Goal: Transaction & Acquisition: Purchase product/service

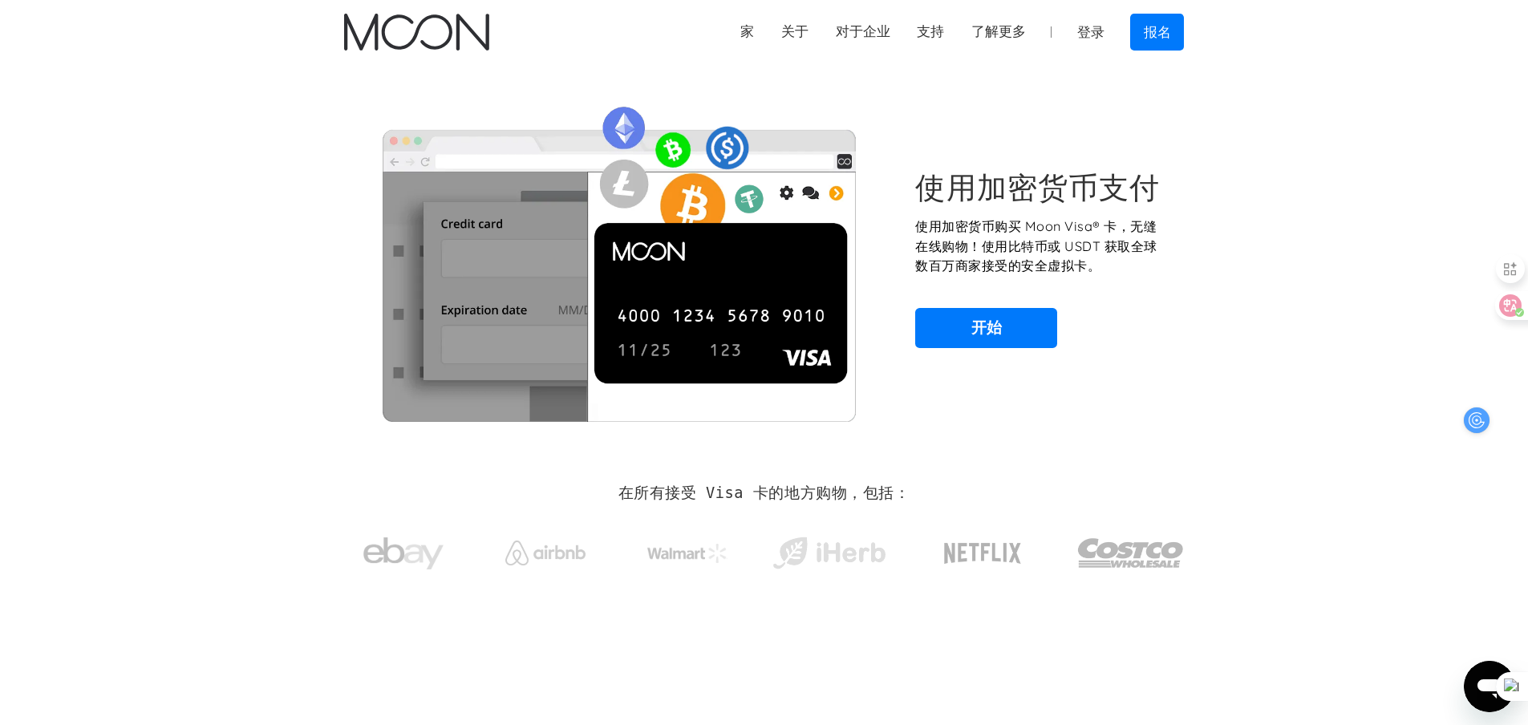
drag, startPoint x: 1396, startPoint y: 72, endPoint x: 1339, endPoint y: 67, distance: 58.0
click at [1396, 72] on section "使用加密货币支付 使用加密货币购买 Moon Visa® 卡，无缝在线购物！使用比特币或 USDT 获取全球数百万商家接受的安全虚拟卡。 开始" at bounding box center [764, 258] width 1528 height 389
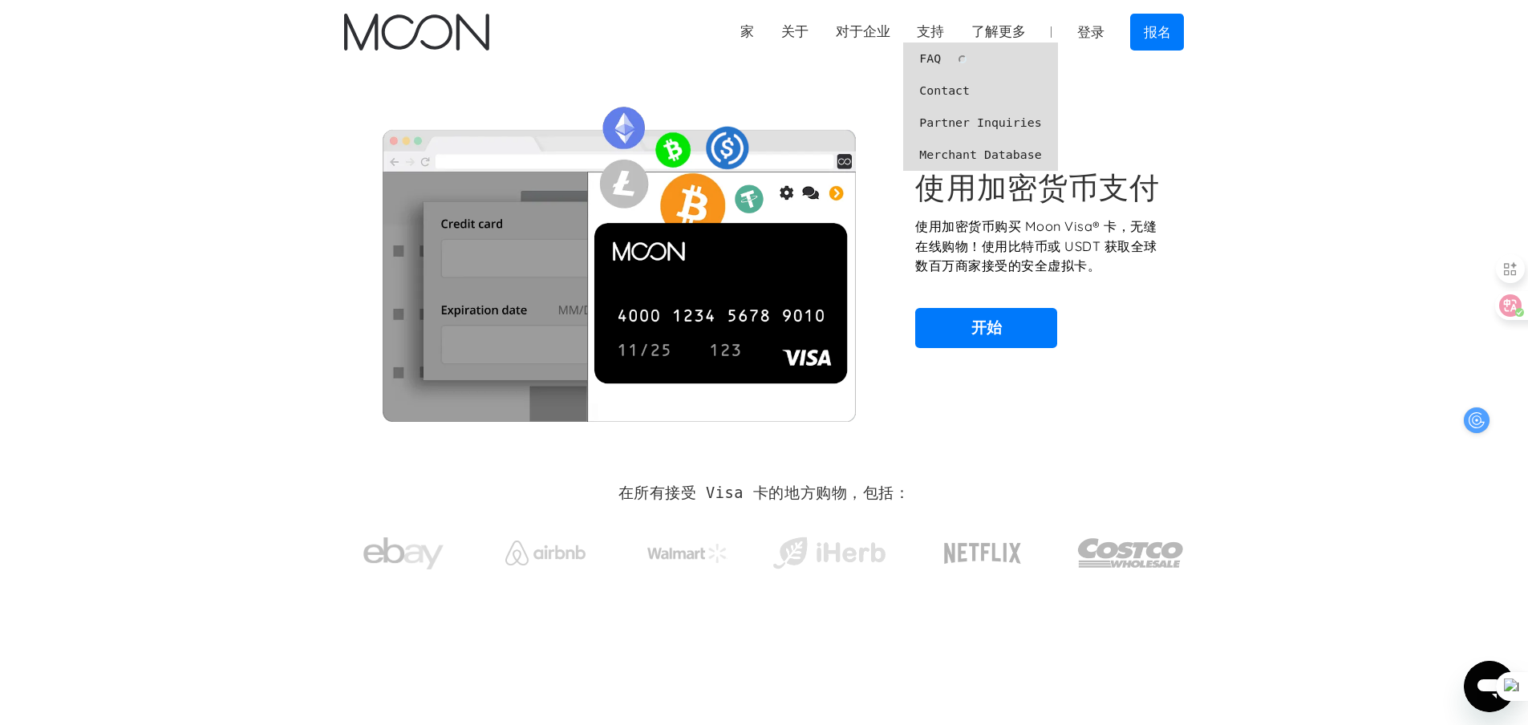
click at [927, 32] on font "支持" at bounding box center [930, 31] width 27 height 16
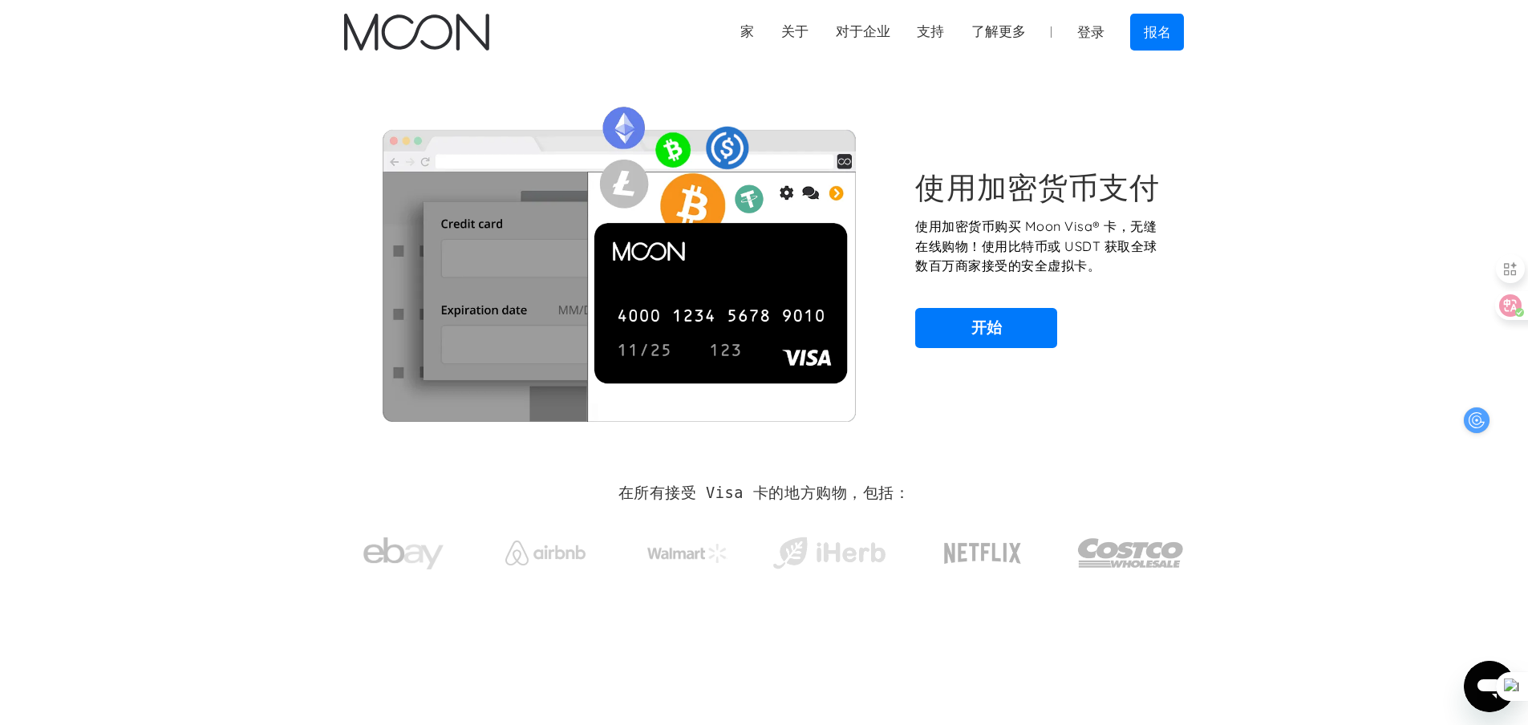
click at [922, 26] on font "支持" at bounding box center [930, 31] width 27 height 16
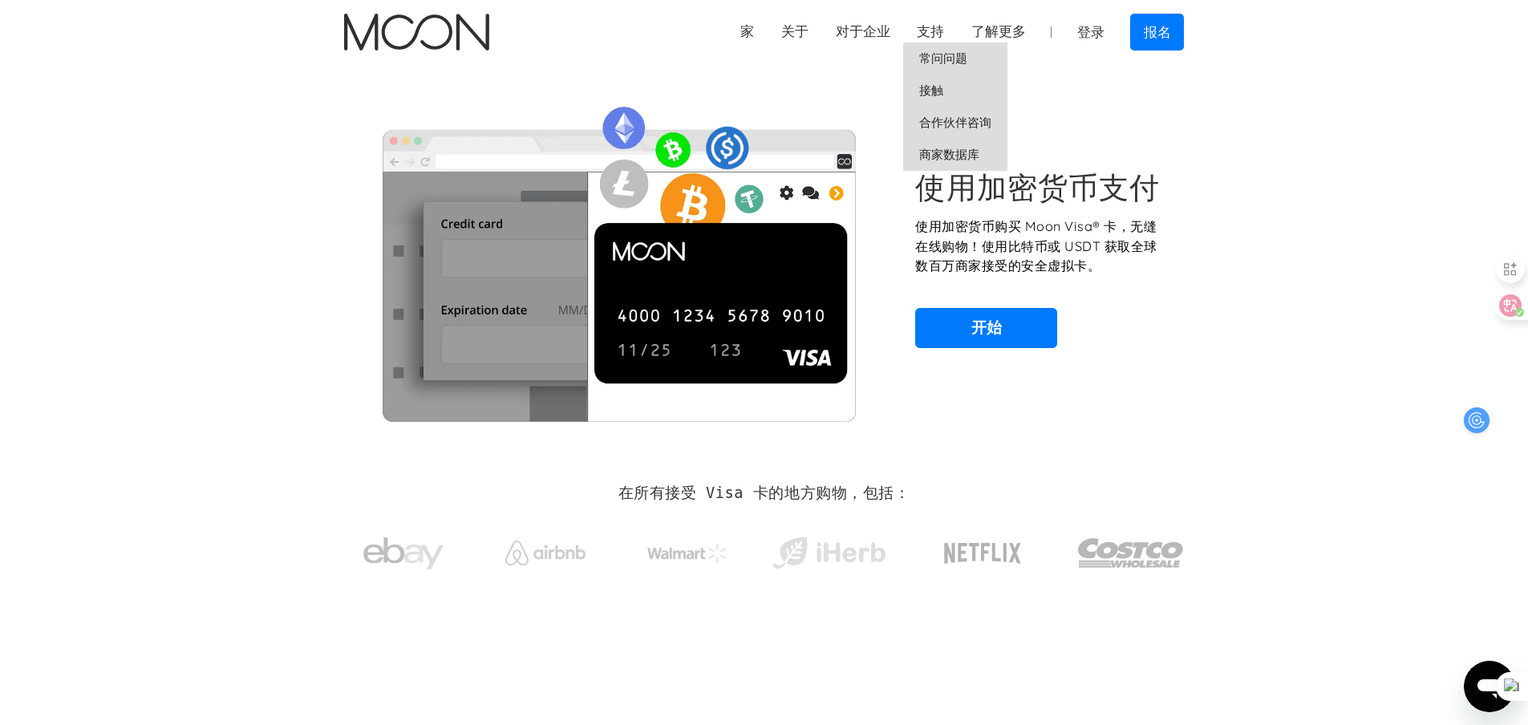
click at [925, 55] on font "常问问题" at bounding box center [943, 58] width 48 height 14
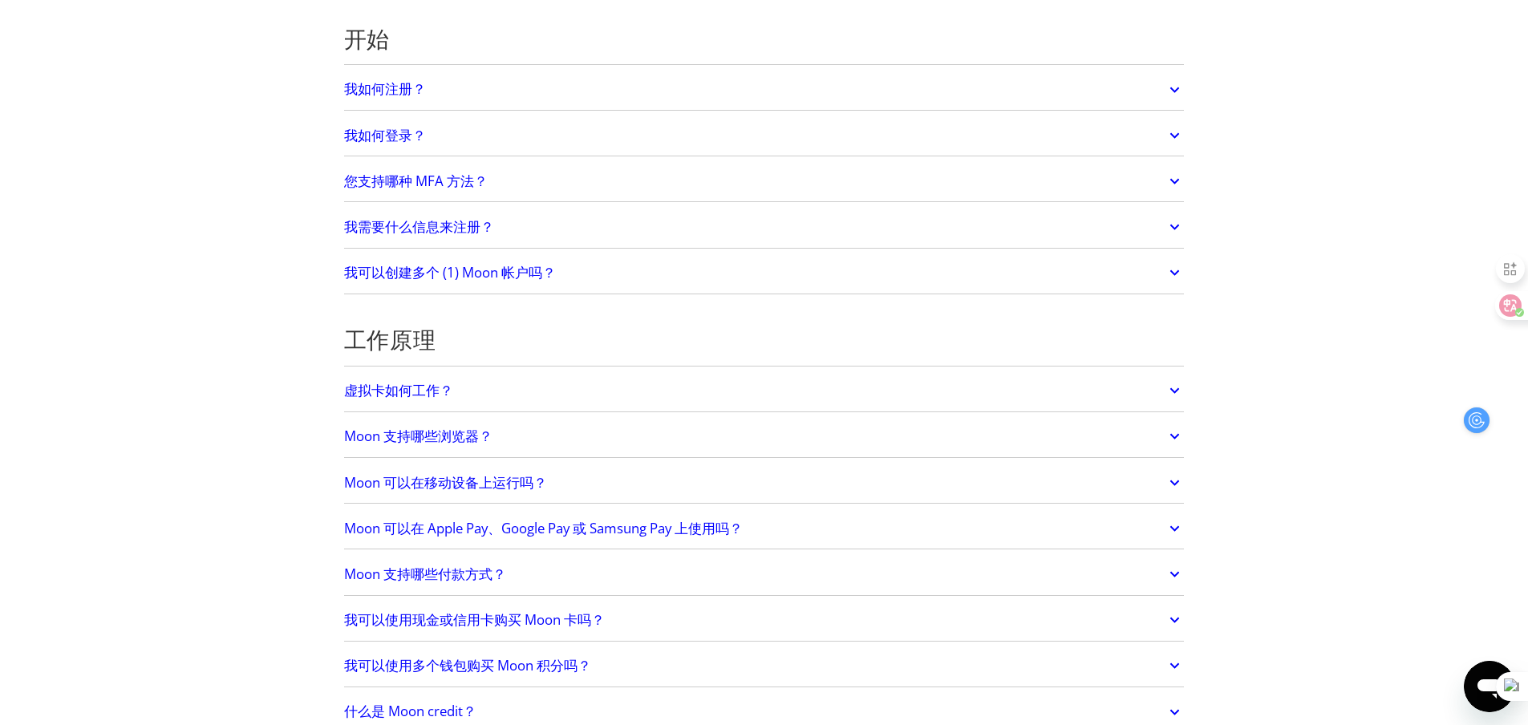
scroll to position [321, 0]
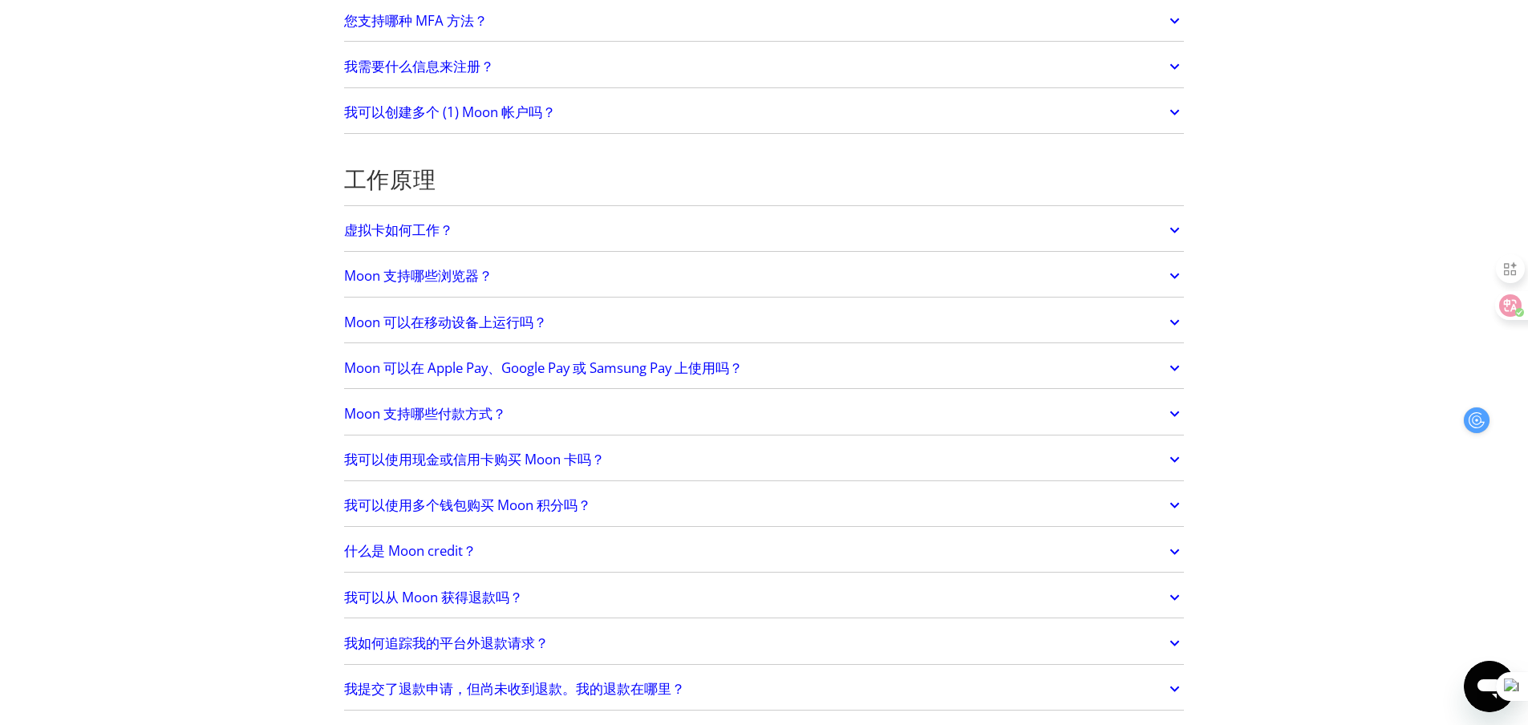
click at [434, 411] on font "Moon 支持哪些付款方式？" at bounding box center [425, 413] width 162 height 18
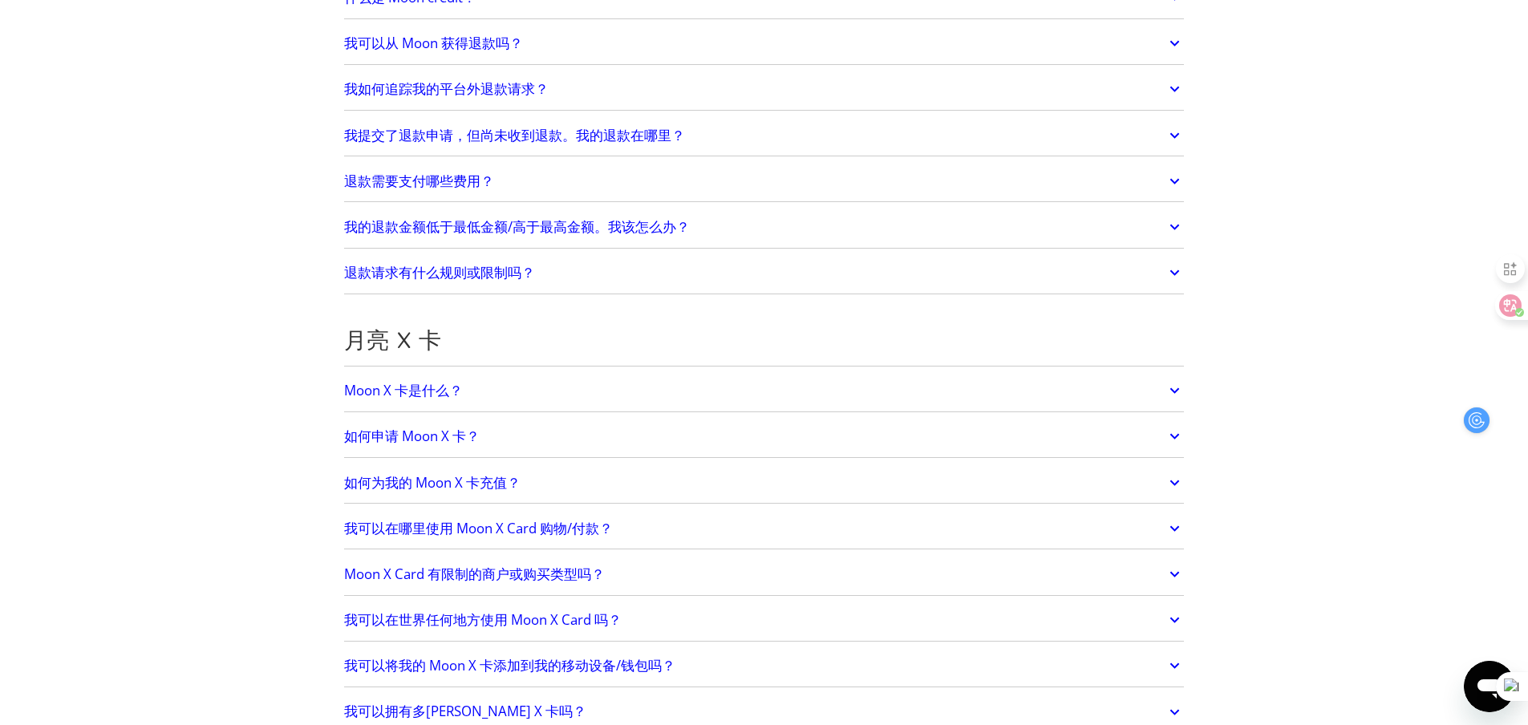
scroll to position [962, 0]
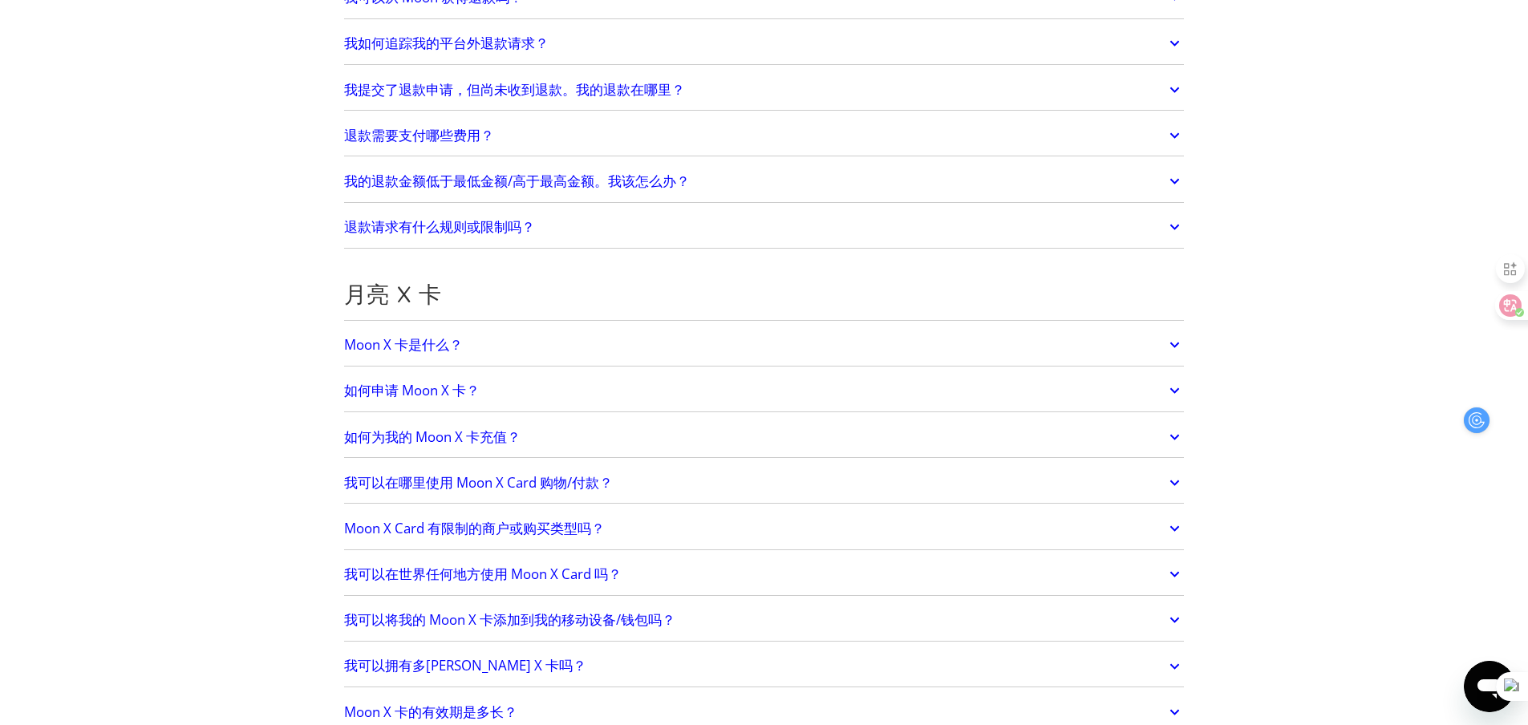
click at [468, 479] on font "我可以在哪里使用 Moon X Card 购物/付款？" at bounding box center [478, 482] width 269 height 18
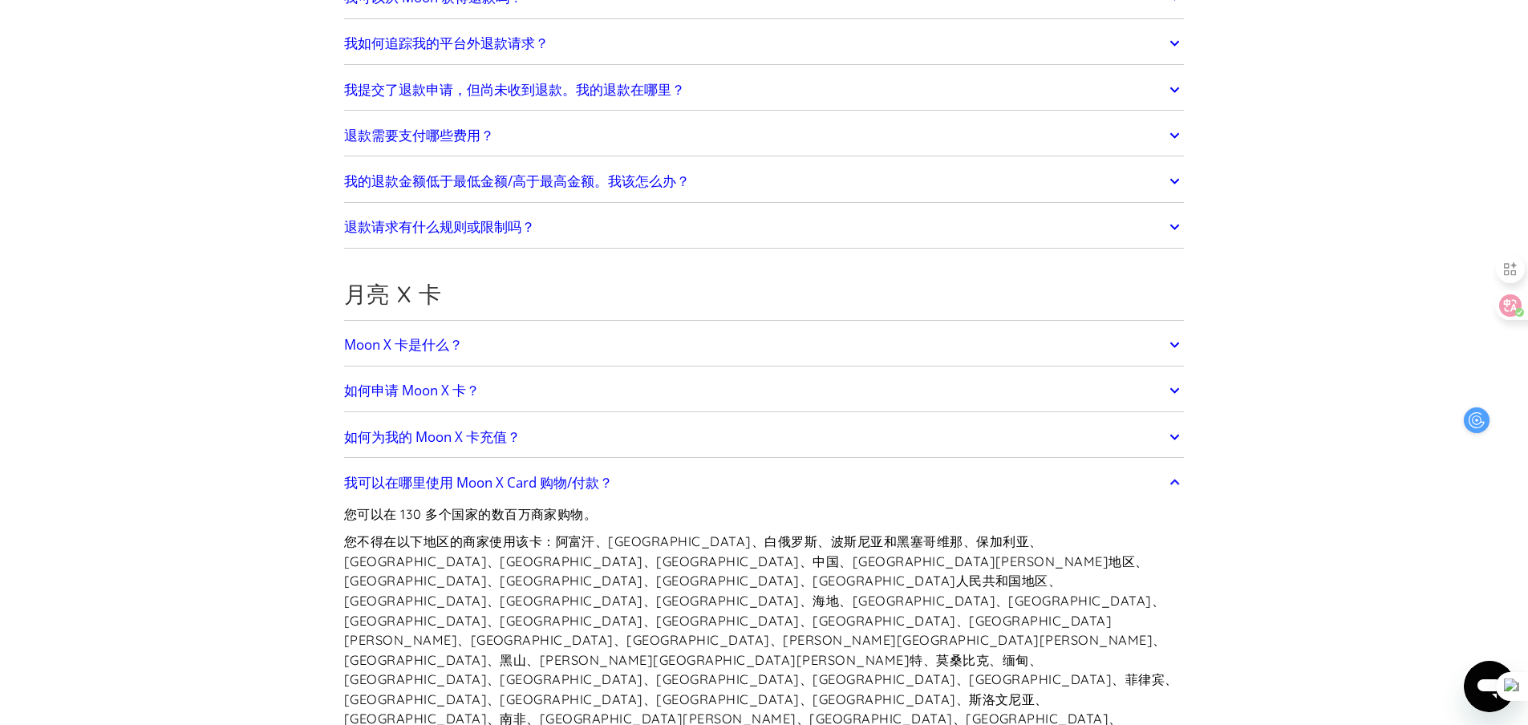
scroll to position [1123, 0]
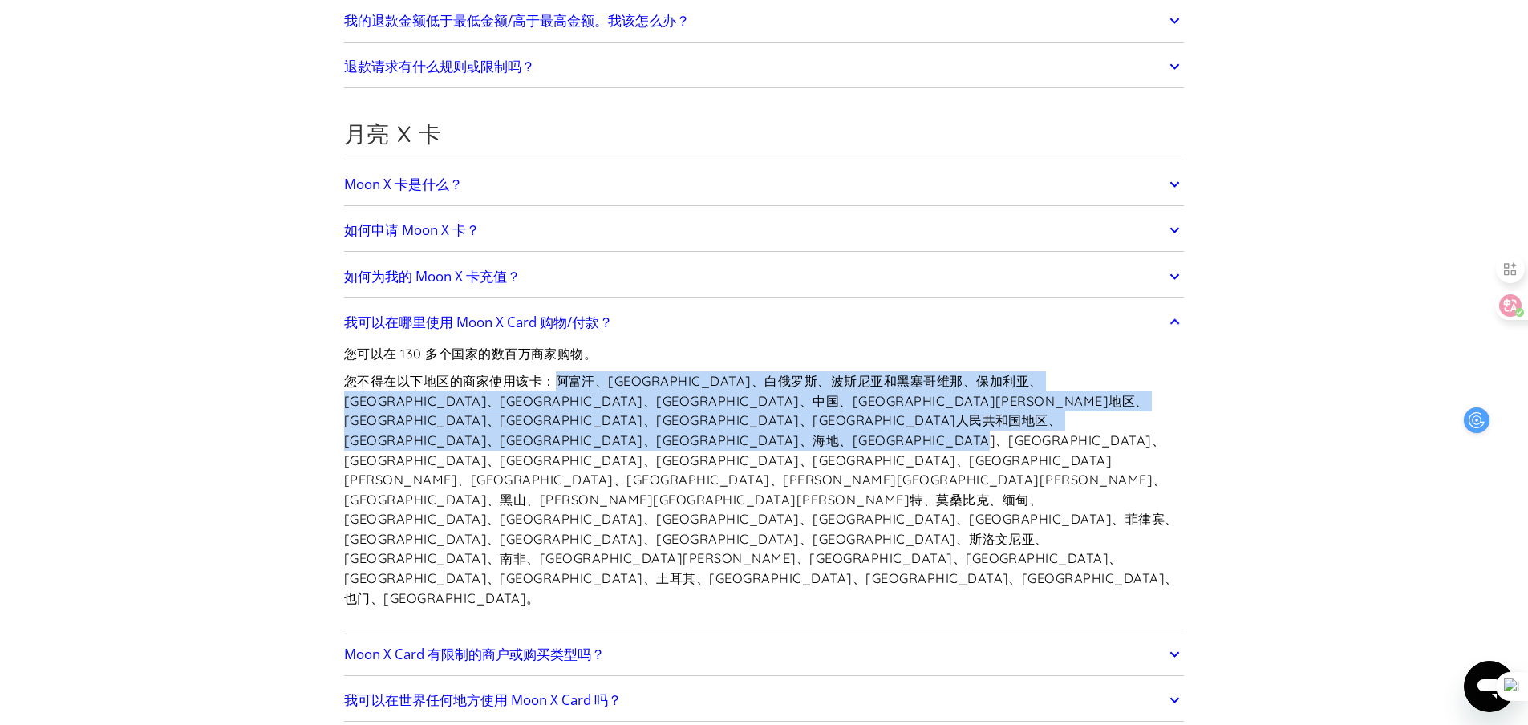
drag, startPoint x: 561, startPoint y: 380, endPoint x: 1175, endPoint y: 466, distance: 619.6
click at [1175, 466] on p "您不得在以下地区的商家使用该卡：阿富汗、阿尔巴尼亚、白俄罗斯、波斯尼亚和黑塞哥维那、保加利亚、布基纳法索、喀麦隆、中非共和国、中国、乌克兰克里米亚地区、克罗地…" at bounding box center [764, 489] width 841 height 237
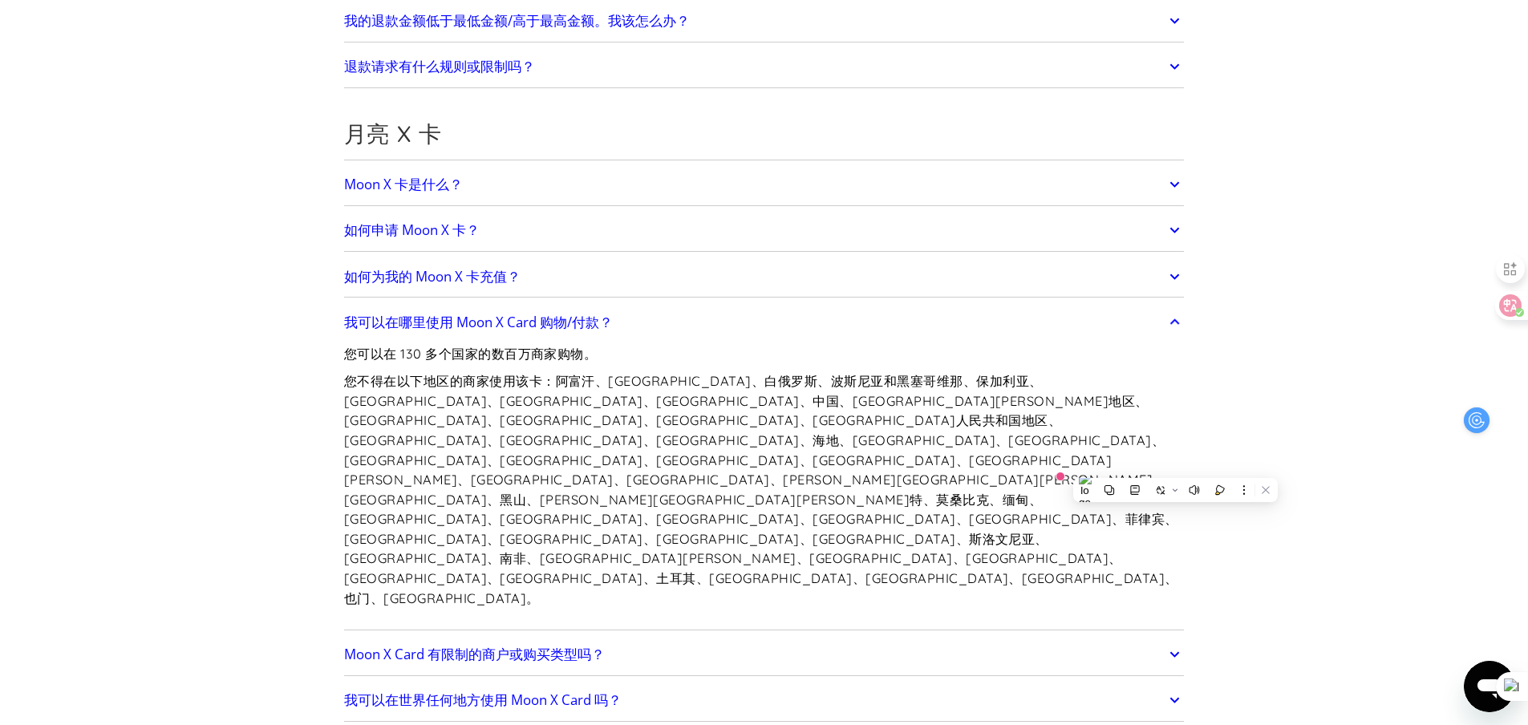
click at [446, 645] on font "Moon X Card 有限制的商户或购买类型吗？" at bounding box center [474, 654] width 261 height 18
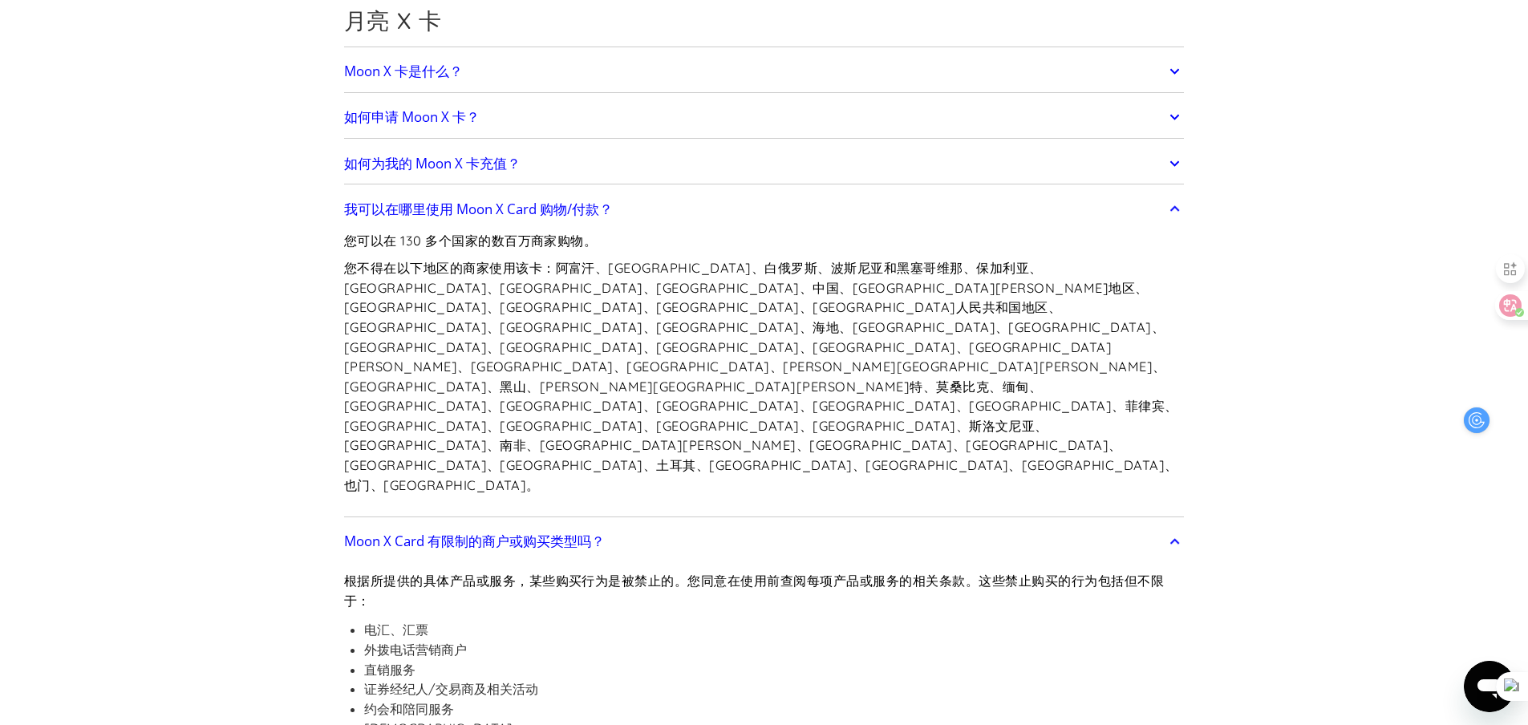
scroll to position [1283, 0]
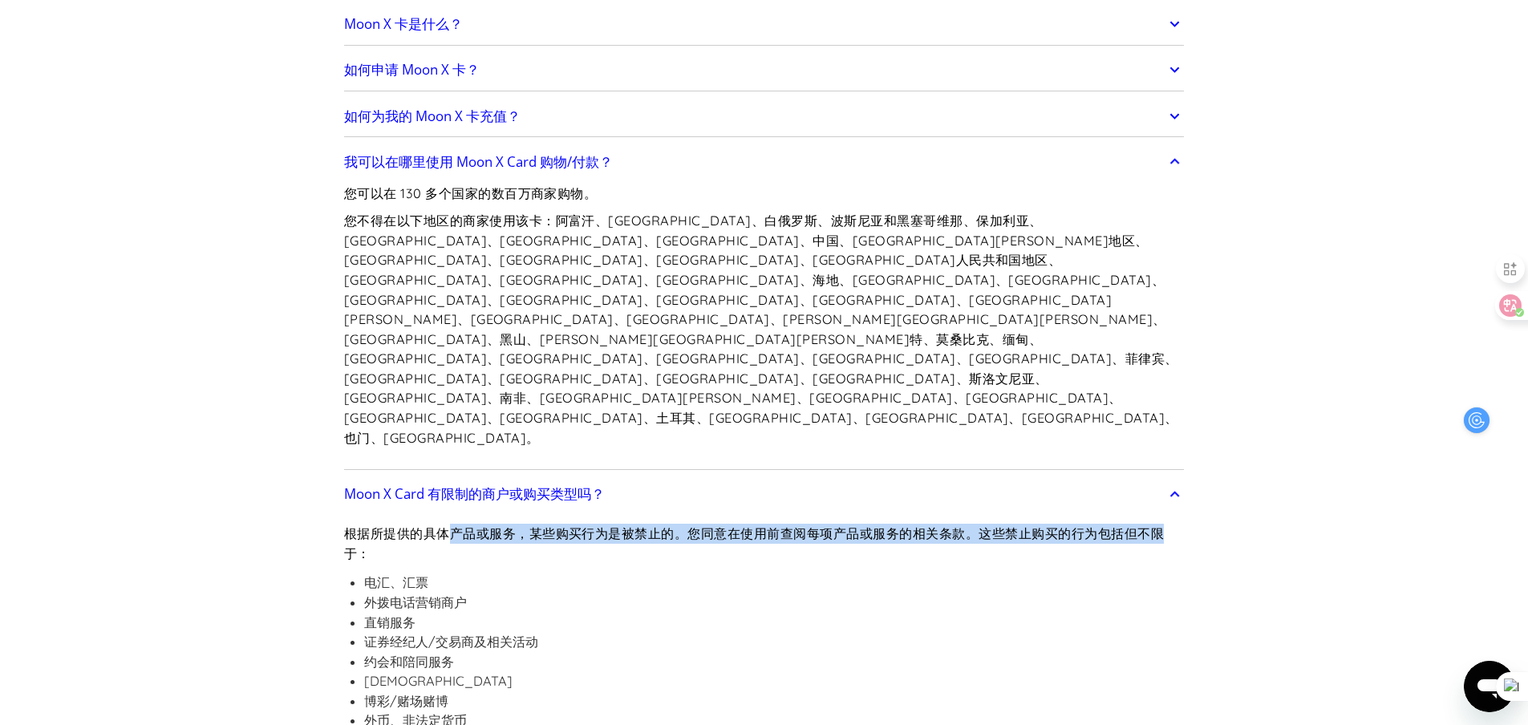
drag, startPoint x: 455, startPoint y: 396, endPoint x: 1219, endPoint y: 400, distance: 764.4
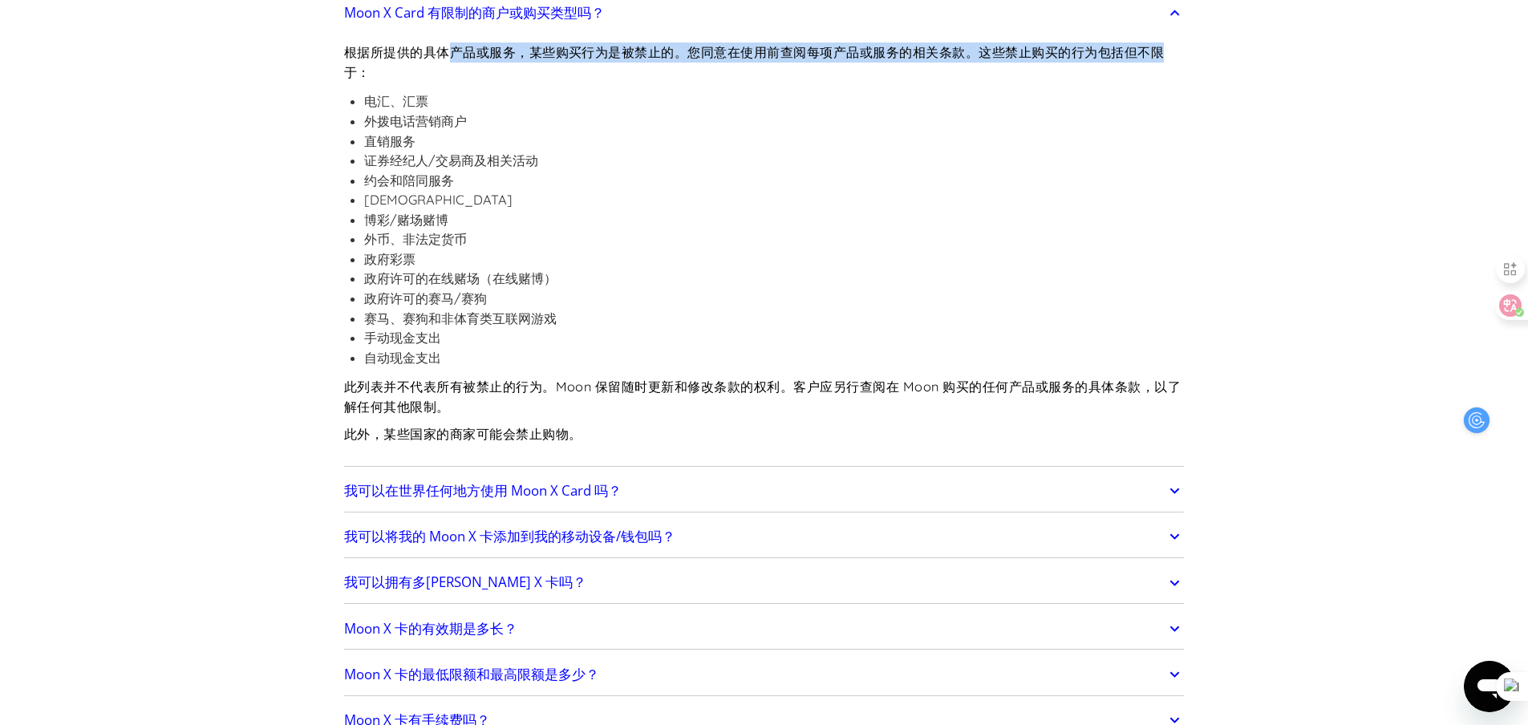
scroll to position [1925, 0]
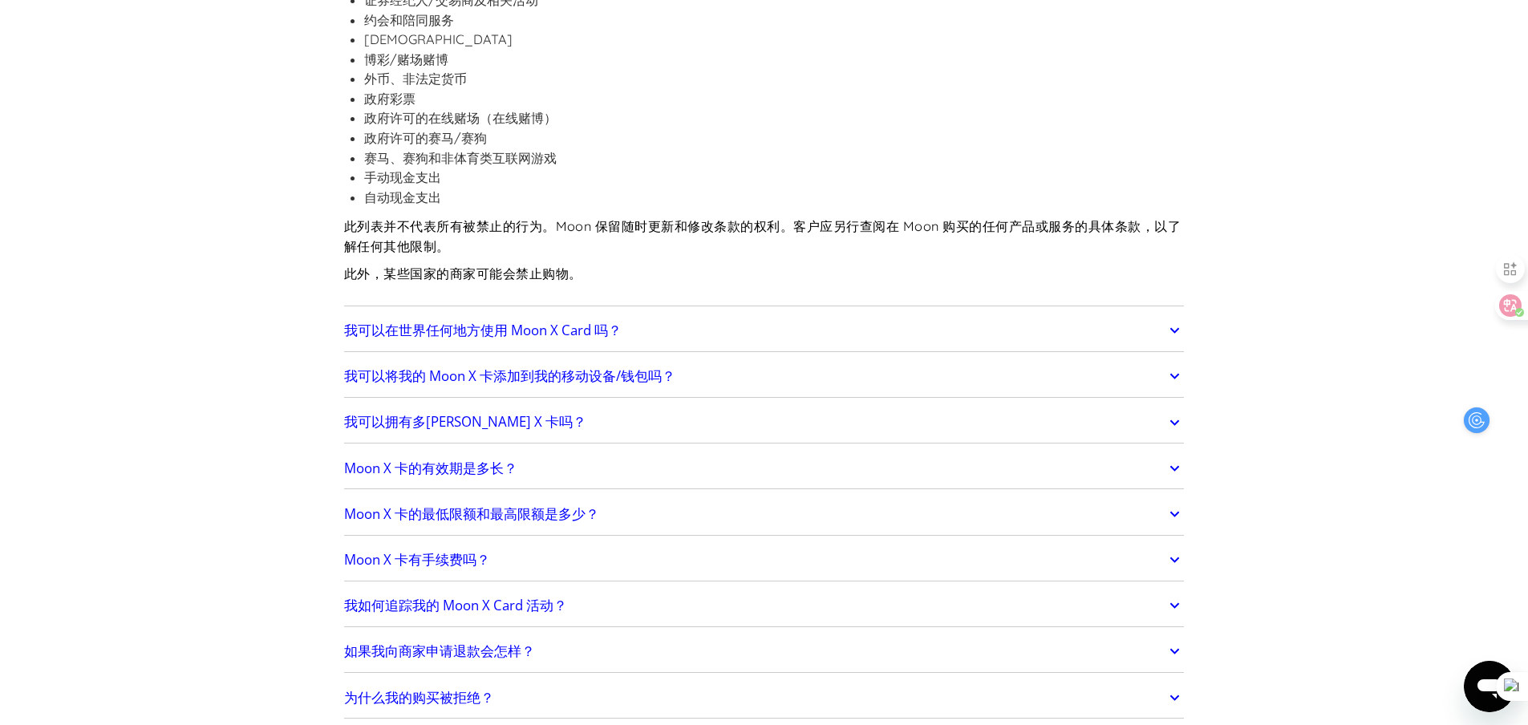
click at [549, 505] on font "Moon X 卡的最低限额和最高限额是多少？" at bounding box center [471, 514] width 255 height 18
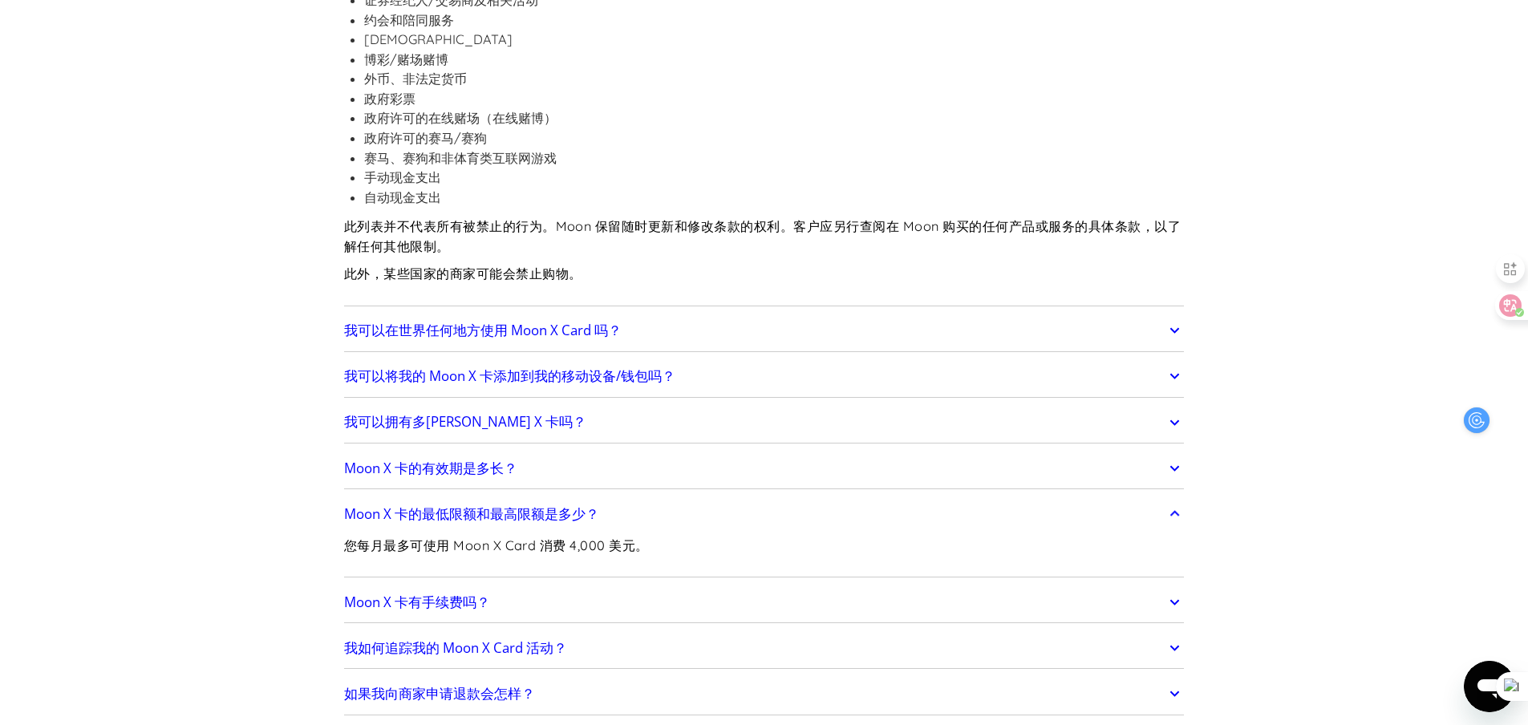
click at [447, 593] on font "Moon X 卡有手续费吗？" at bounding box center [417, 602] width 146 height 18
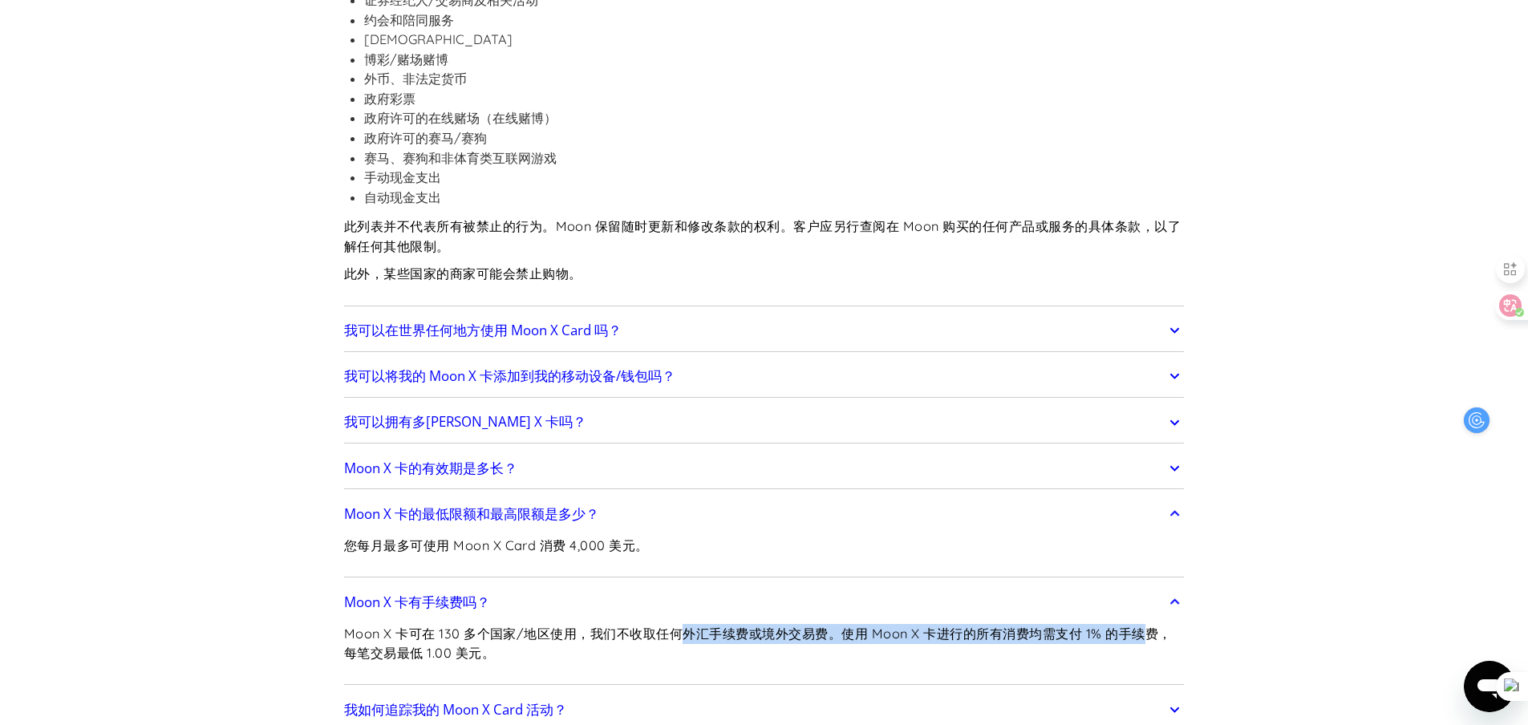
drag, startPoint x: 689, startPoint y: 490, endPoint x: 1240, endPoint y: 503, distance: 551.2
click at [1240, 503] on section "常见问题 开始 我如何注册？ 前往 paywithmoon.com/signup 开始。 我如何登录？ 前往 paywithmoon.com/login 开始…" at bounding box center [764, 493] width 1528 height 4709
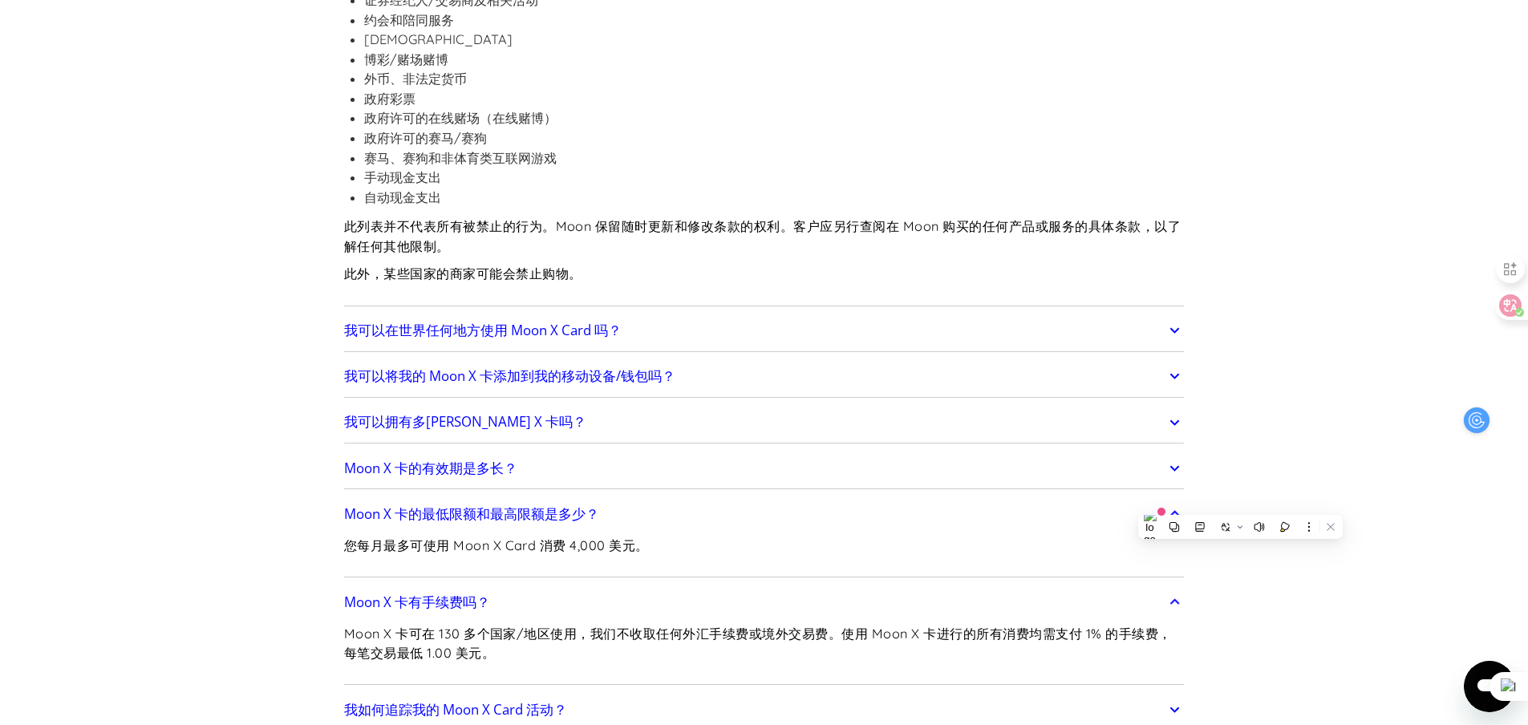
click at [403, 626] on font "Moon X 卡可在 130 多个国家/地区使用，我们不收取任何外汇手续费或境外交易费。使用 Moon X 卡进行的所有消费均需支付 1% 的手续费，每笔交易…" at bounding box center [758, 644] width 828 height 36
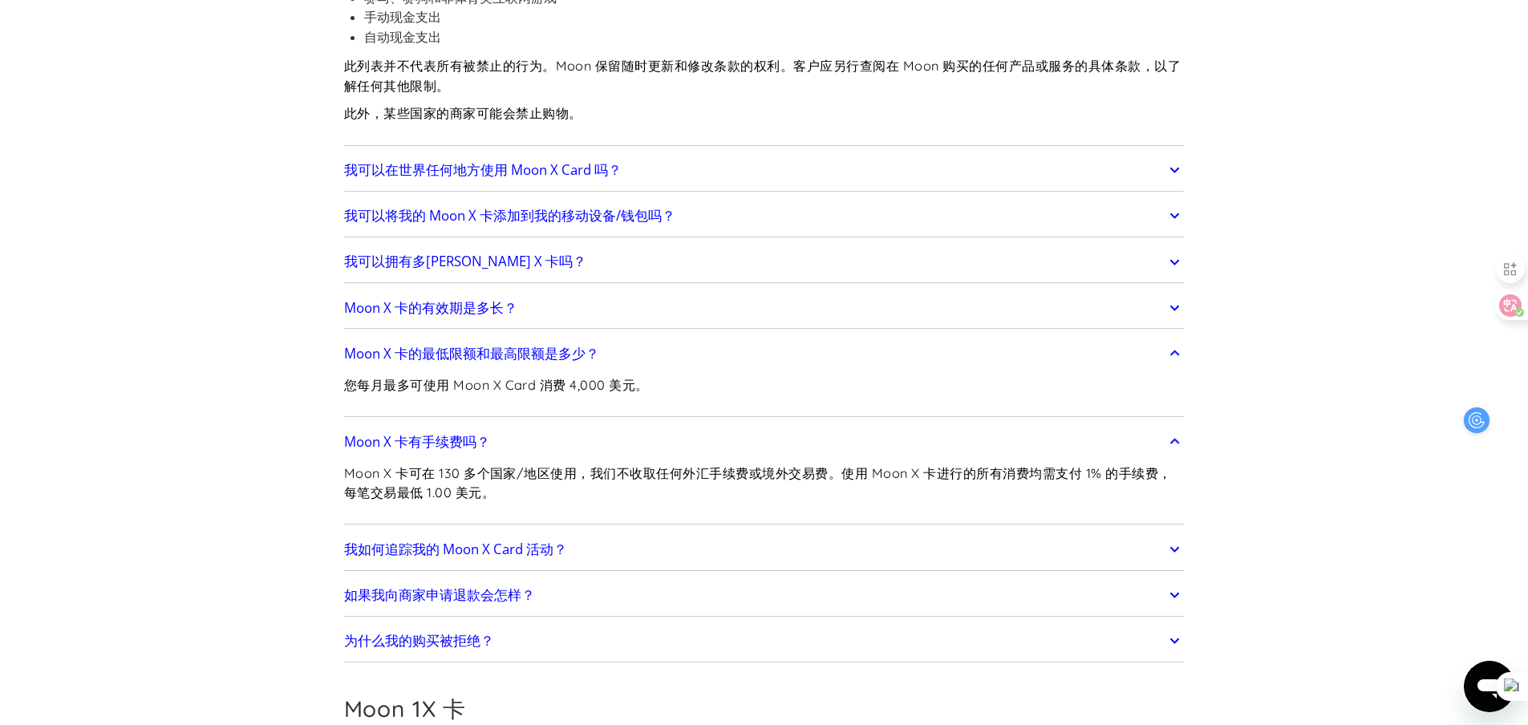
click at [450, 631] on font "为什么我的购买被拒绝？" at bounding box center [419, 640] width 150 height 18
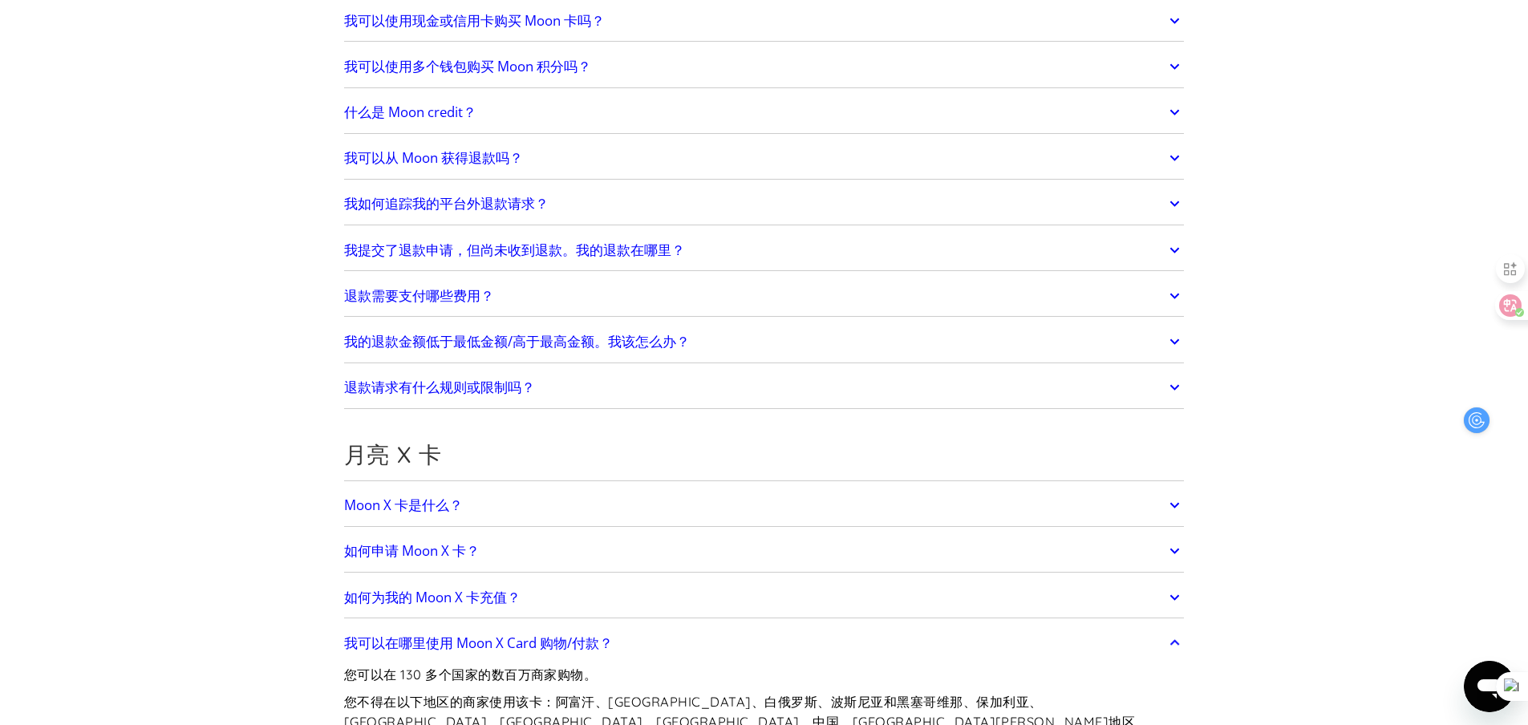
scroll to position [0, 0]
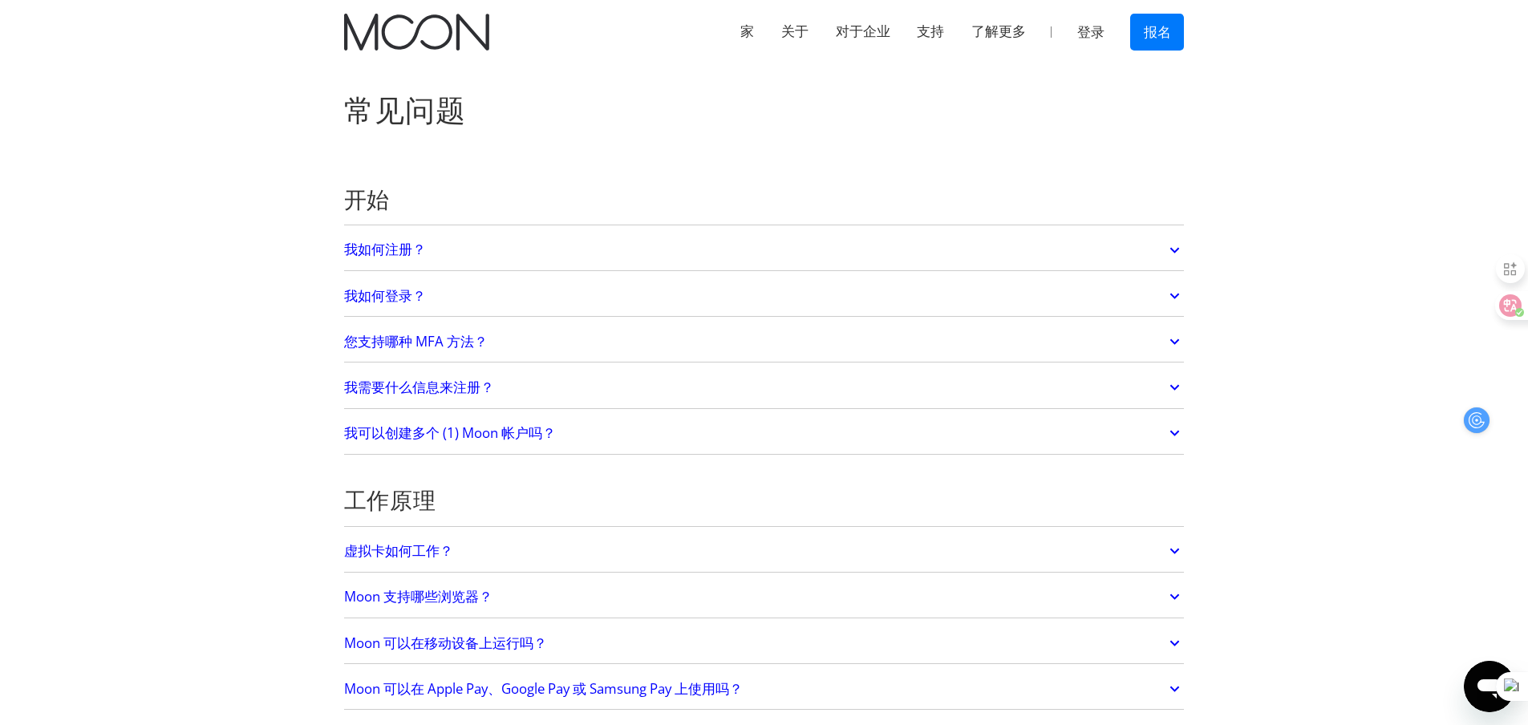
click at [1084, 27] on font "登录" at bounding box center [1090, 32] width 27 height 16
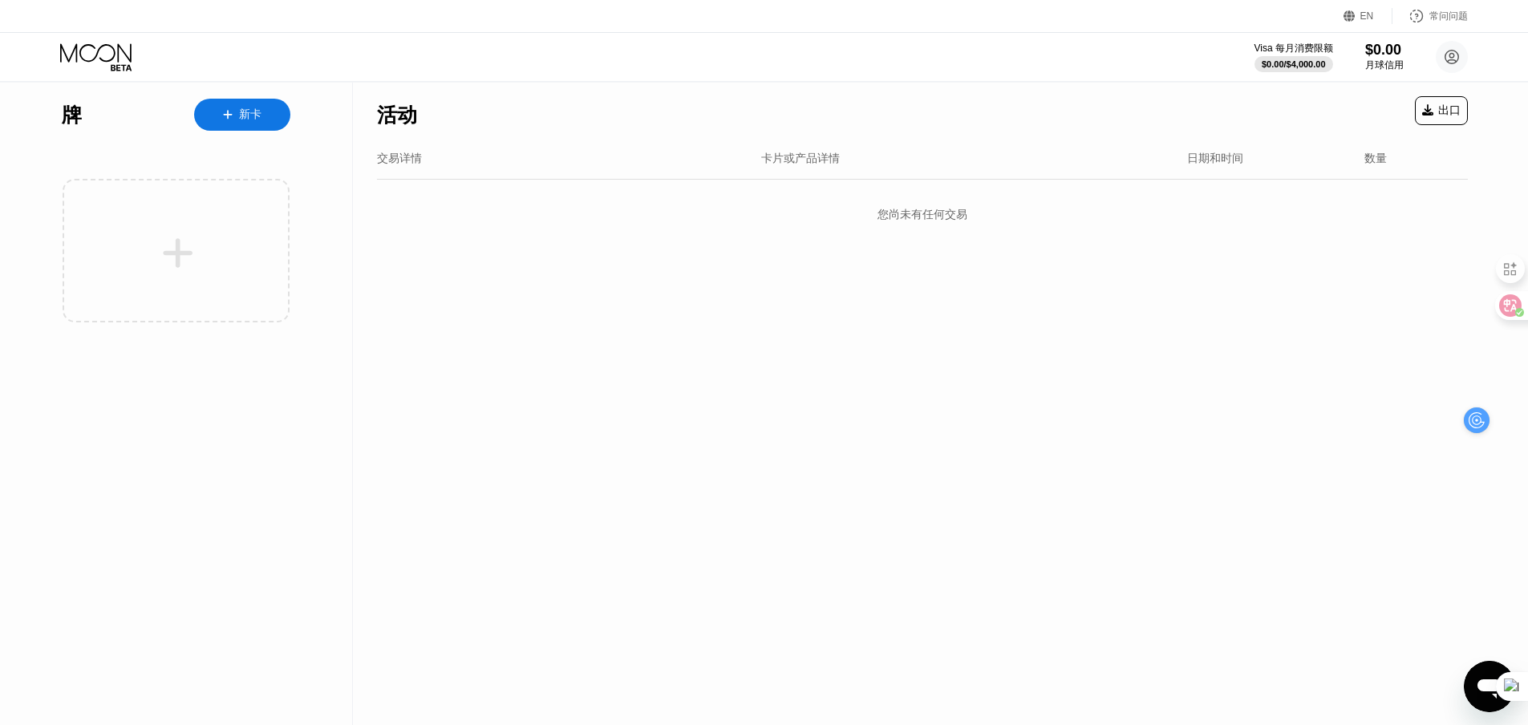
click at [931, 20] on div "EN Language Select an item Save 常问问题" at bounding box center [764, 16] width 1528 height 33
click at [1449, 62] on circle at bounding box center [1452, 57] width 32 height 32
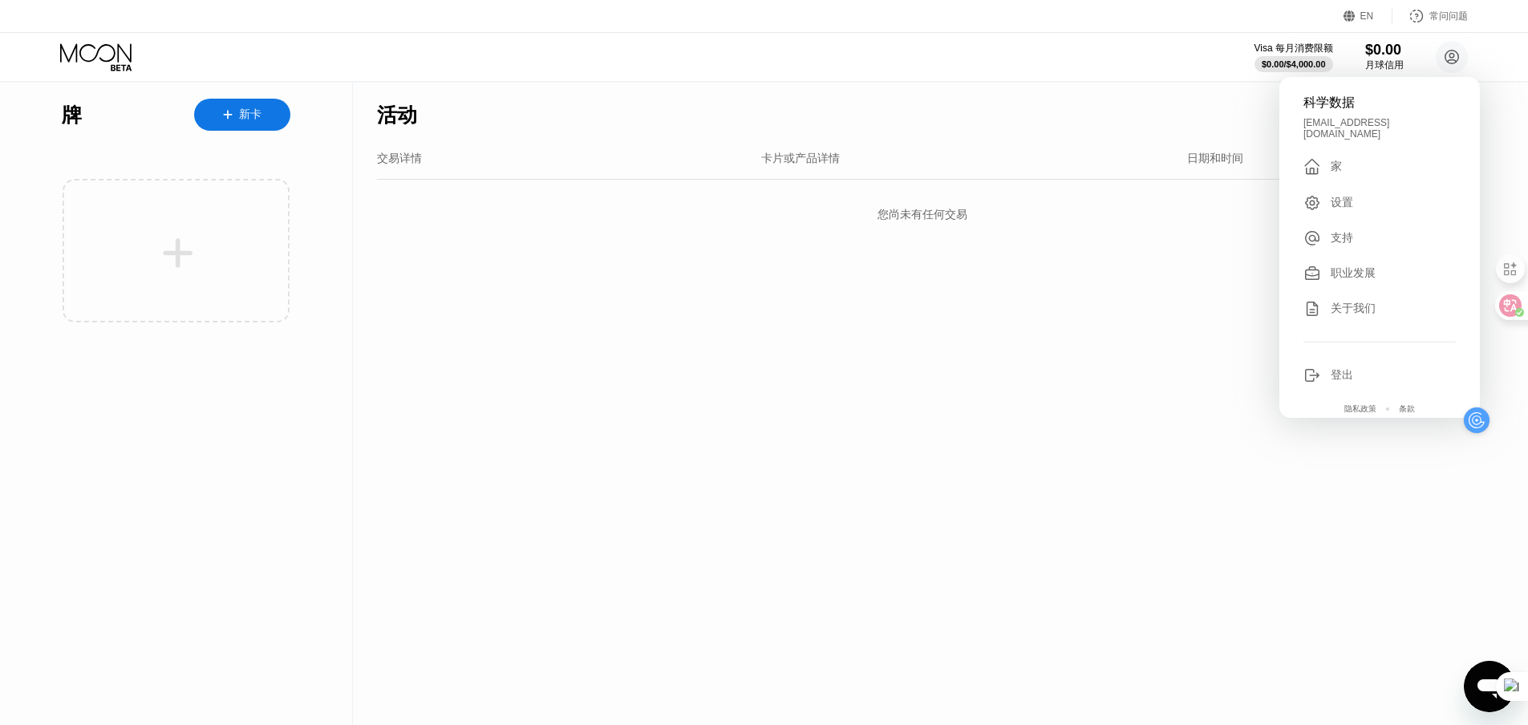
click at [249, 115] on font "新卡" at bounding box center [250, 113] width 22 height 13
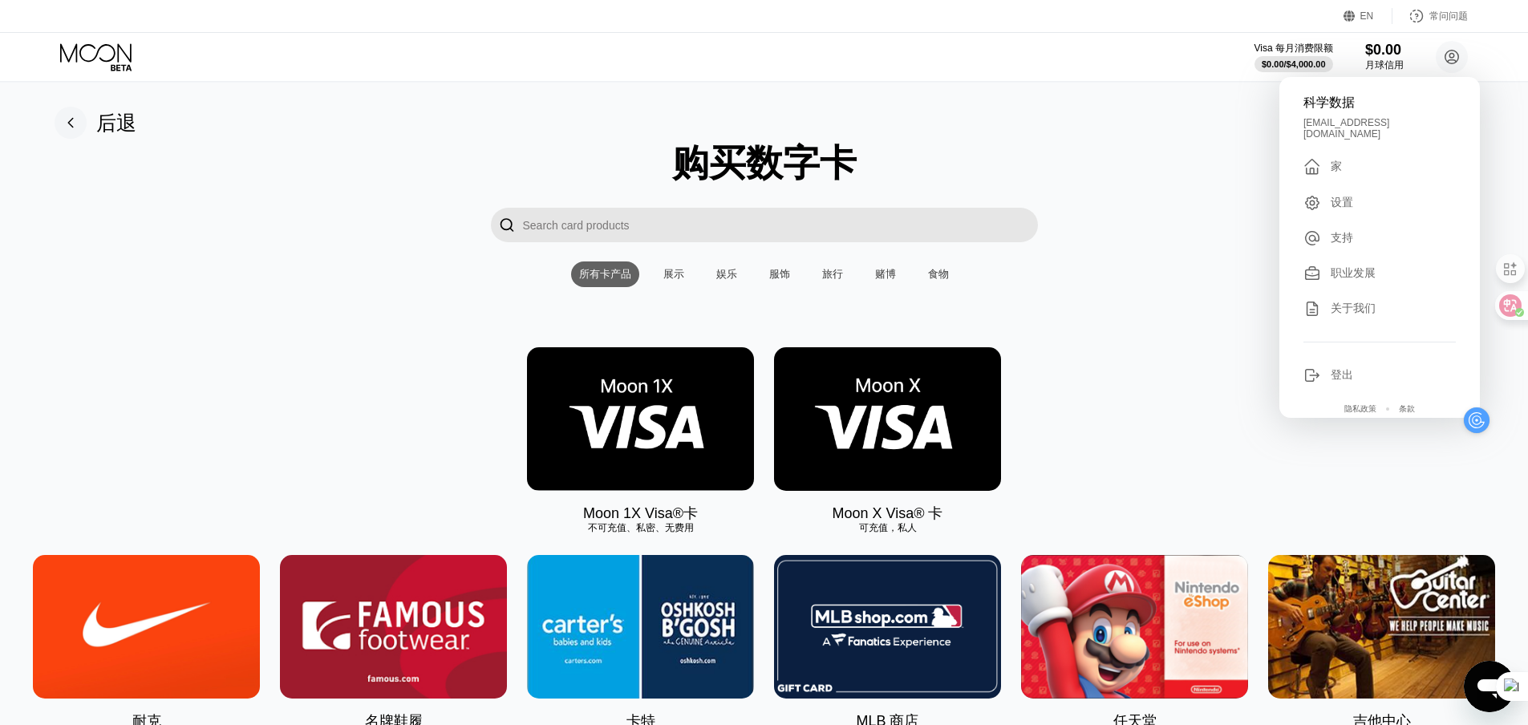
click at [565, 231] on input "Search card products" at bounding box center [780, 225] width 515 height 34
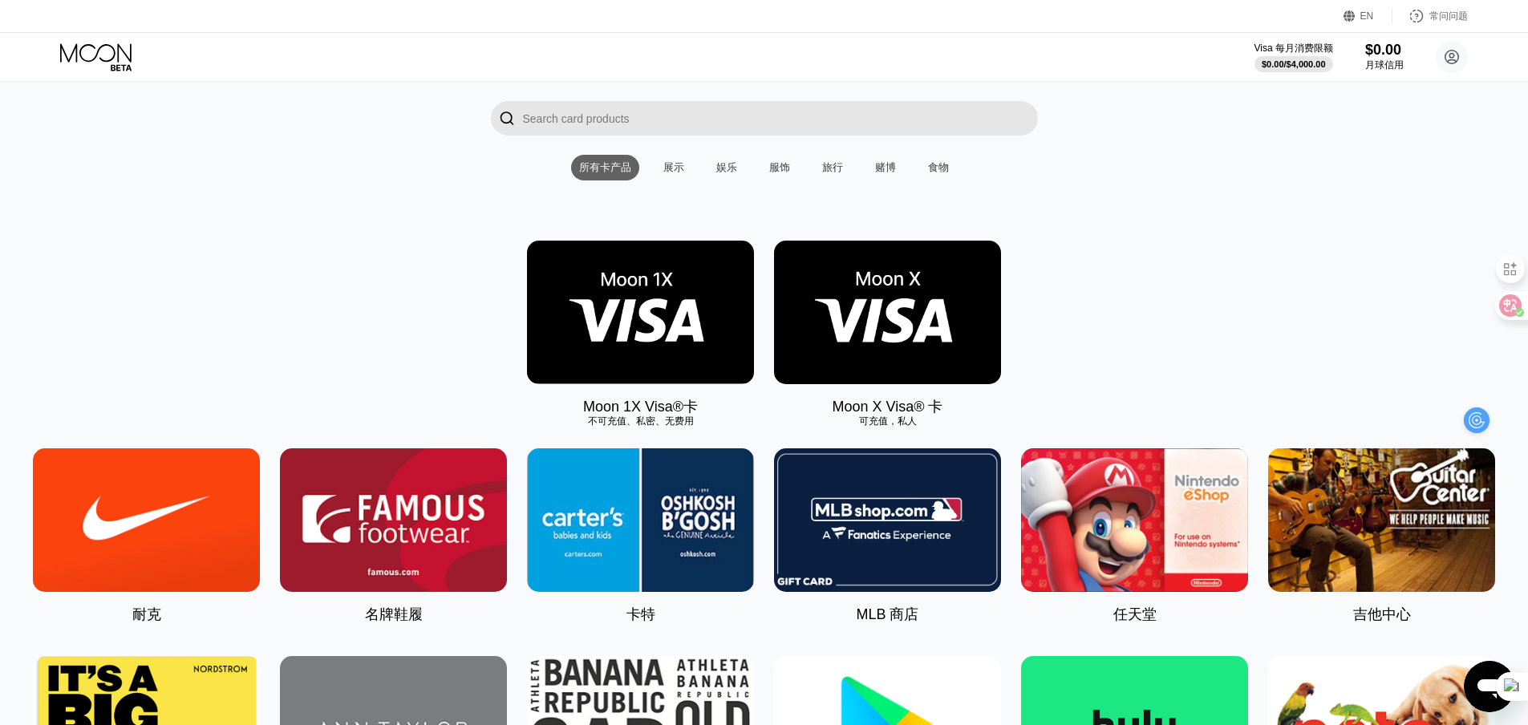
scroll to position [160, 0]
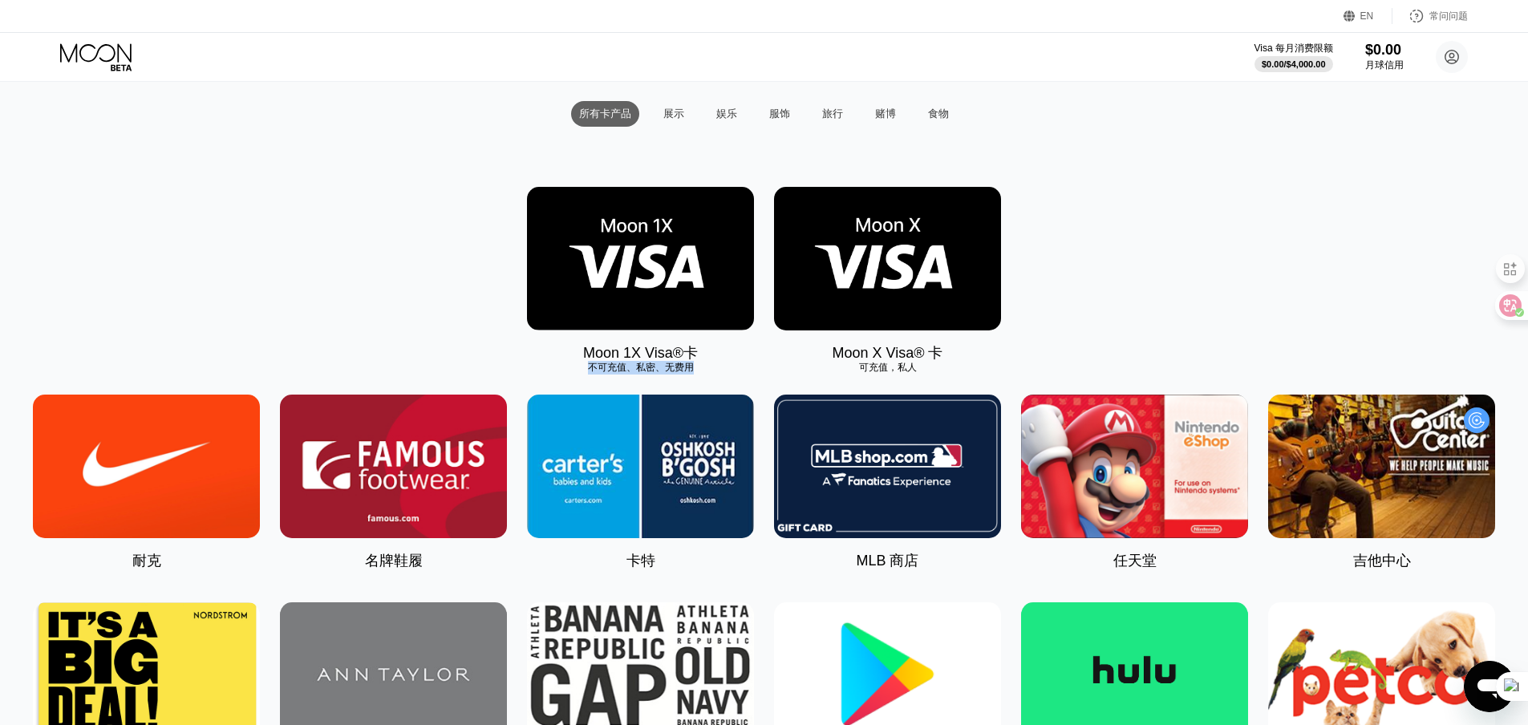
drag, startPoint x: 590, startPoint y: 372, endPoint x: 722, endPoint y: 376, distance: 131.6
click at [722, 375] on div "不可充值、私密、无费用" at bounding box center [640, 368] width 227 height 14
click at [744, 359] on div "Moon 1X Visa®卡 不可充值、私密、无费用" at bounding box center [640, 275] width 227 height 176
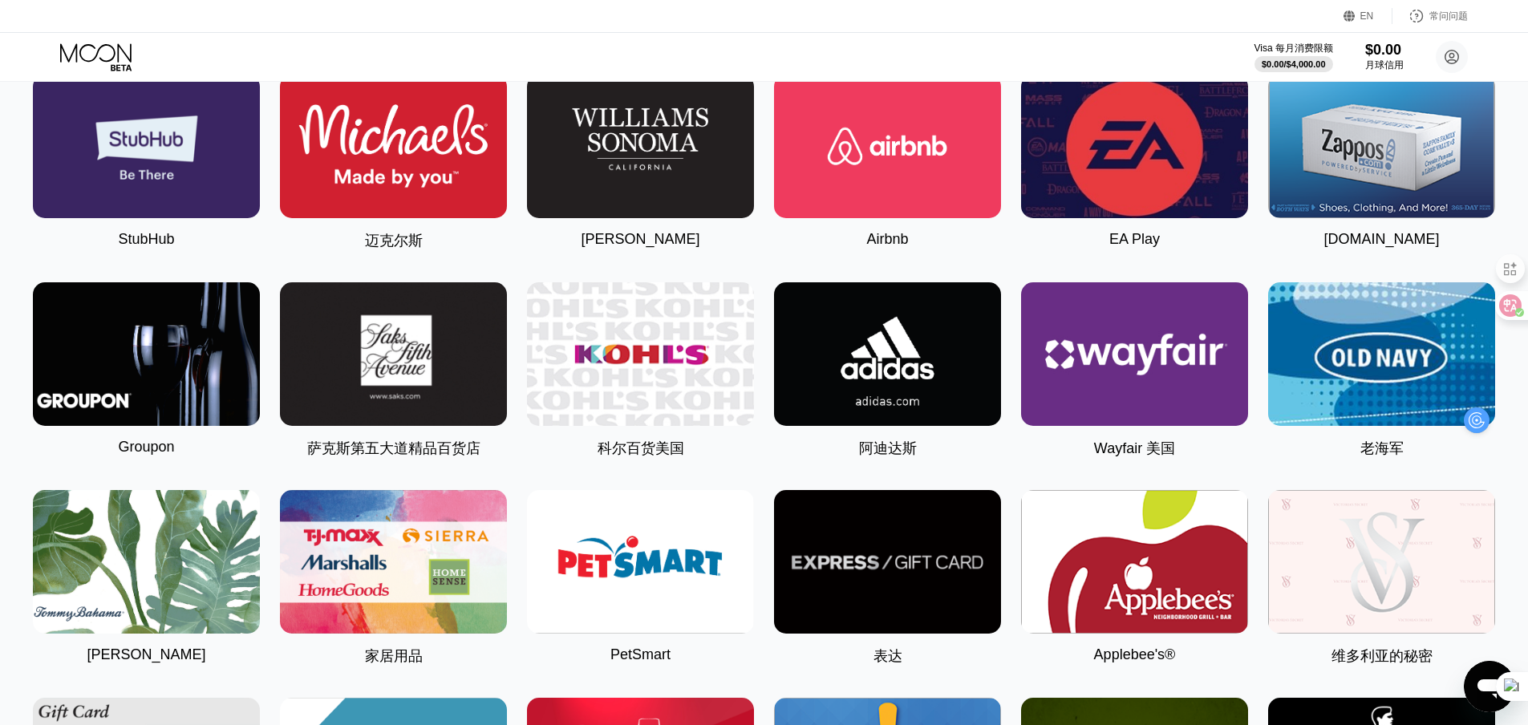
scroll to position [2531, 0]
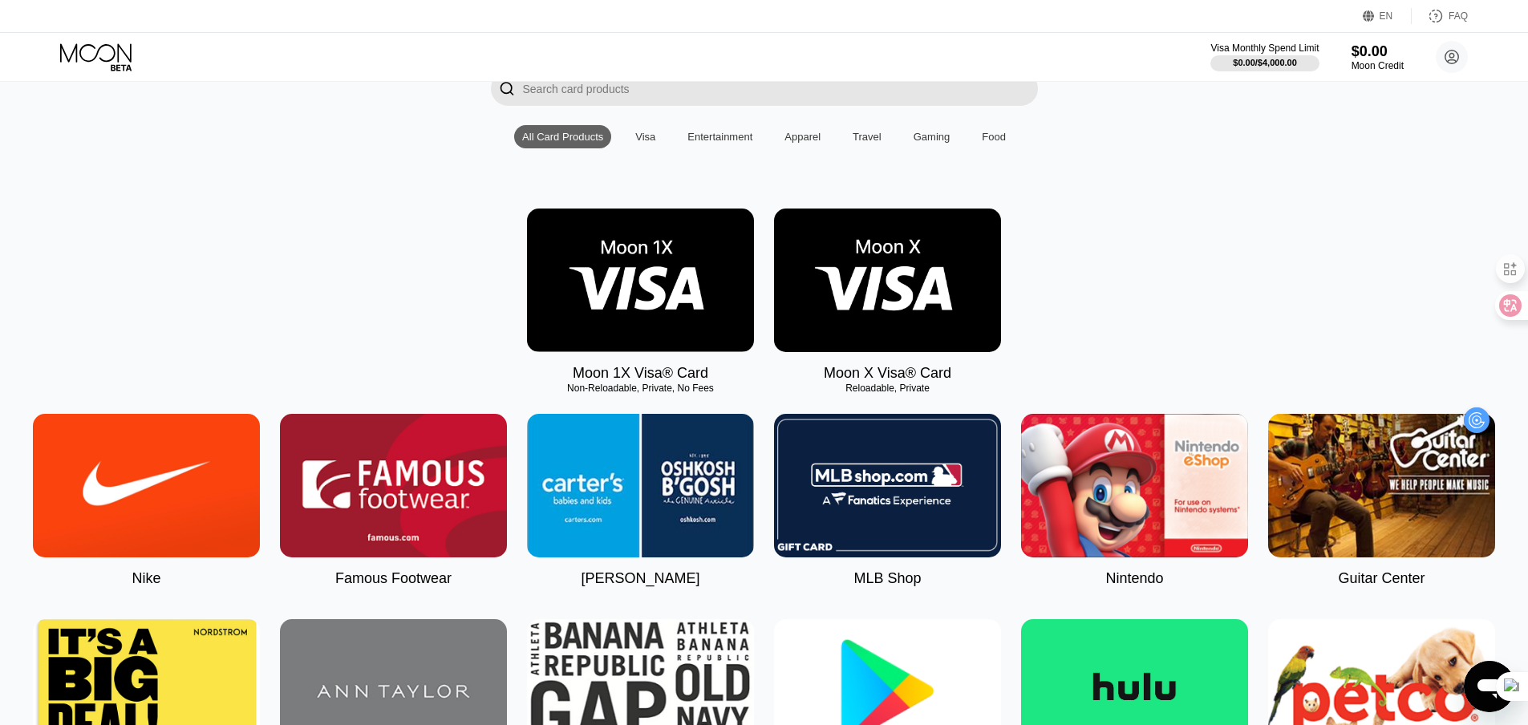
scroll to position [160, 0]
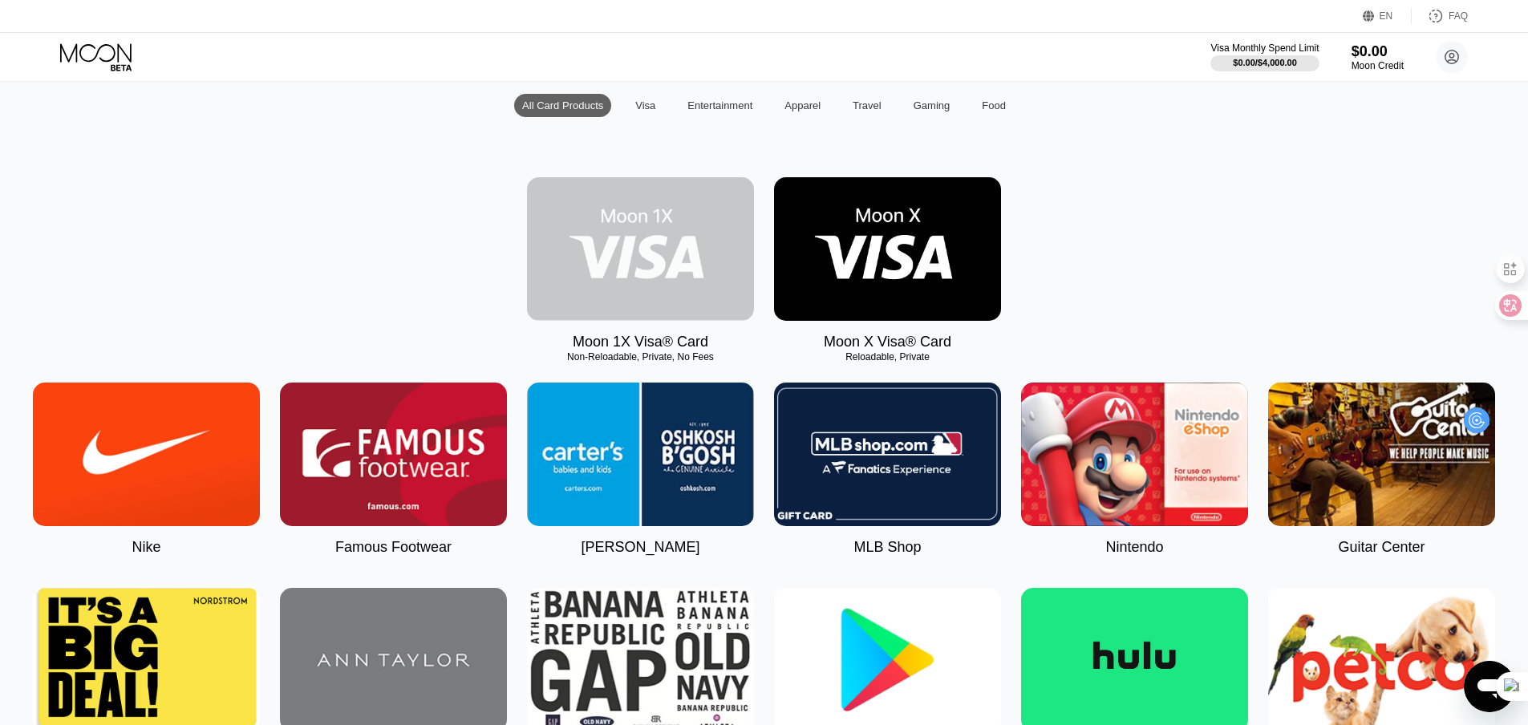
click at [642, 237] on img at bounding box center [640, 249] width 227 height 144
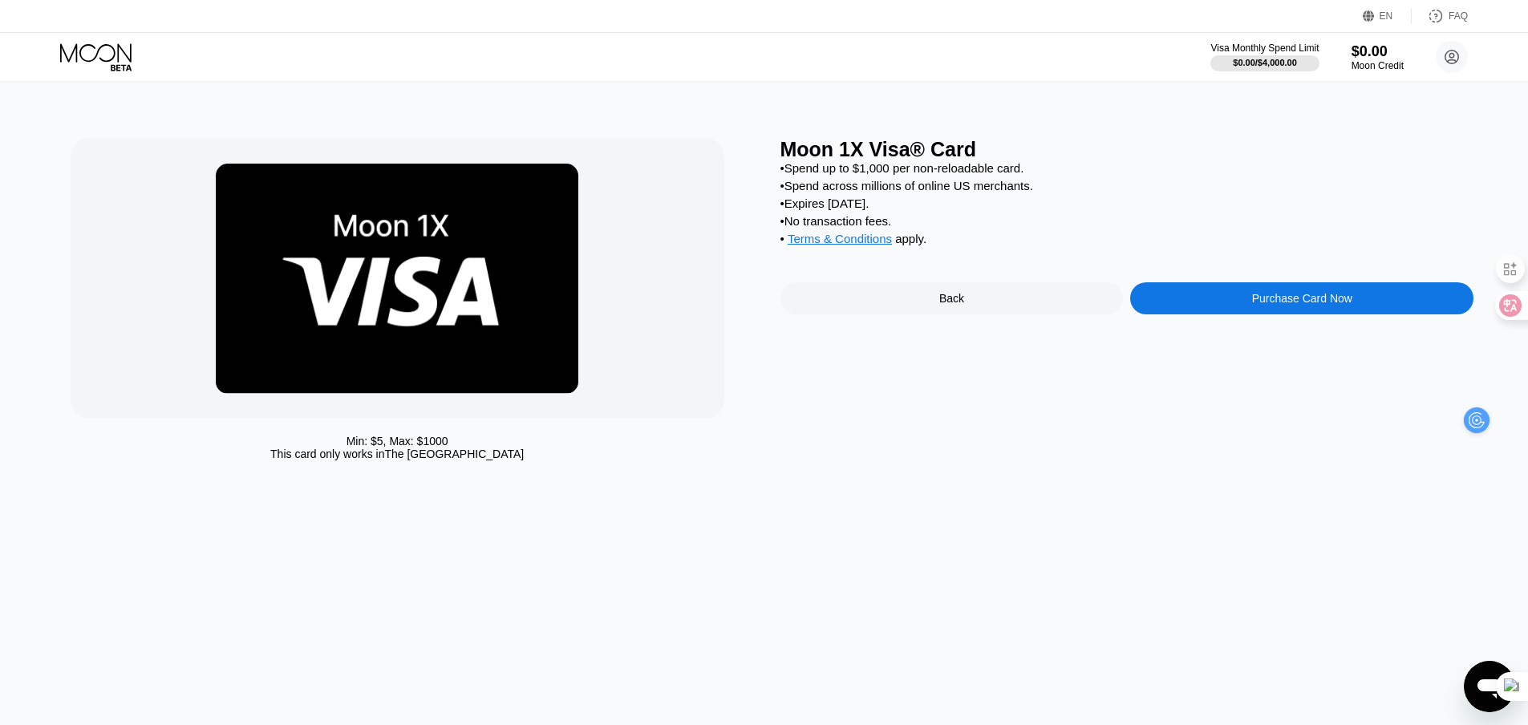
click at [836, 245] on span "Terms & Conditions" at bounding box center [840, 239] width 104 height 14
click at [1269, 305] on div "Purchase Card Now" at bounding box center [1302, 298] width 100 height 13
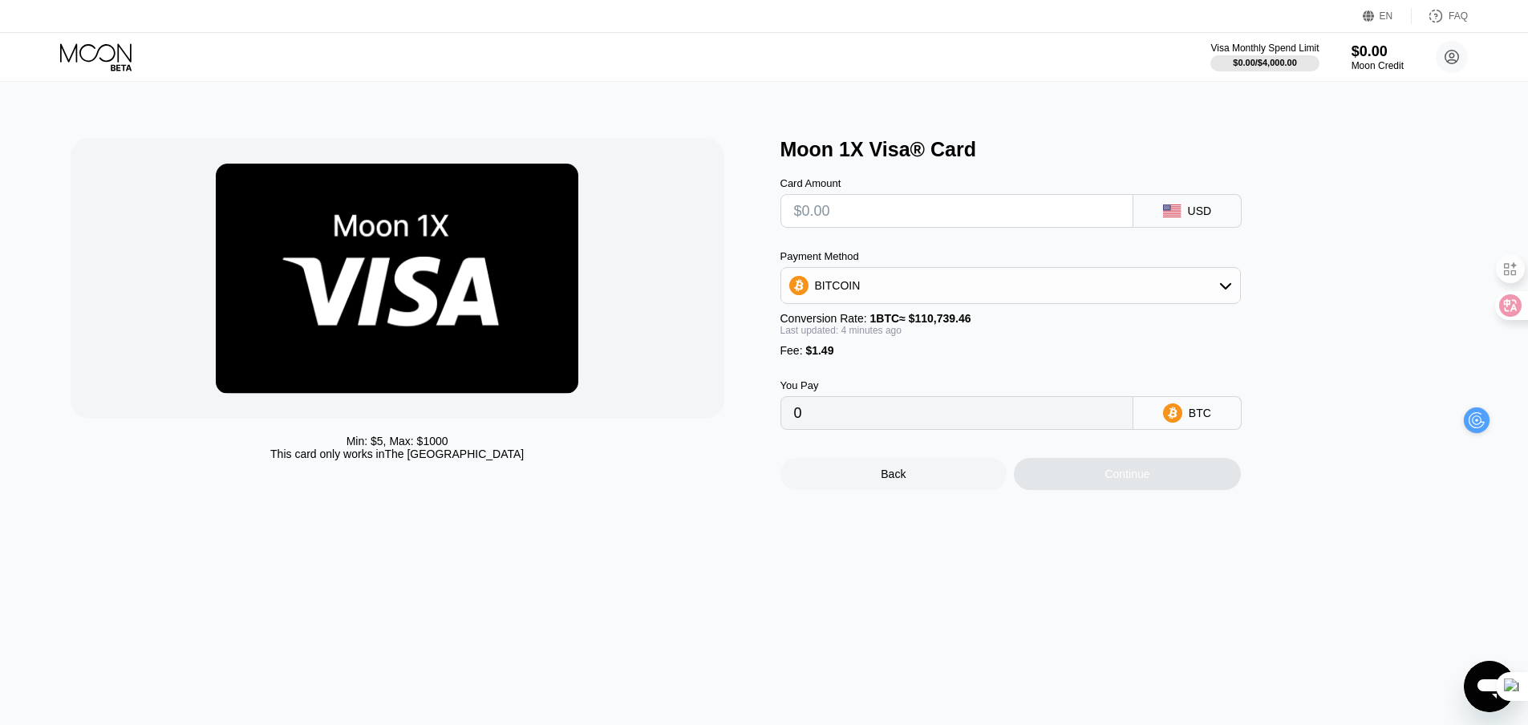
click at [861, 210] on input "text" at bounding box center [957, 211] width 326 height 32
click at [1221, 288] on icon at bounding box center [1225, 285] width 13 height 13
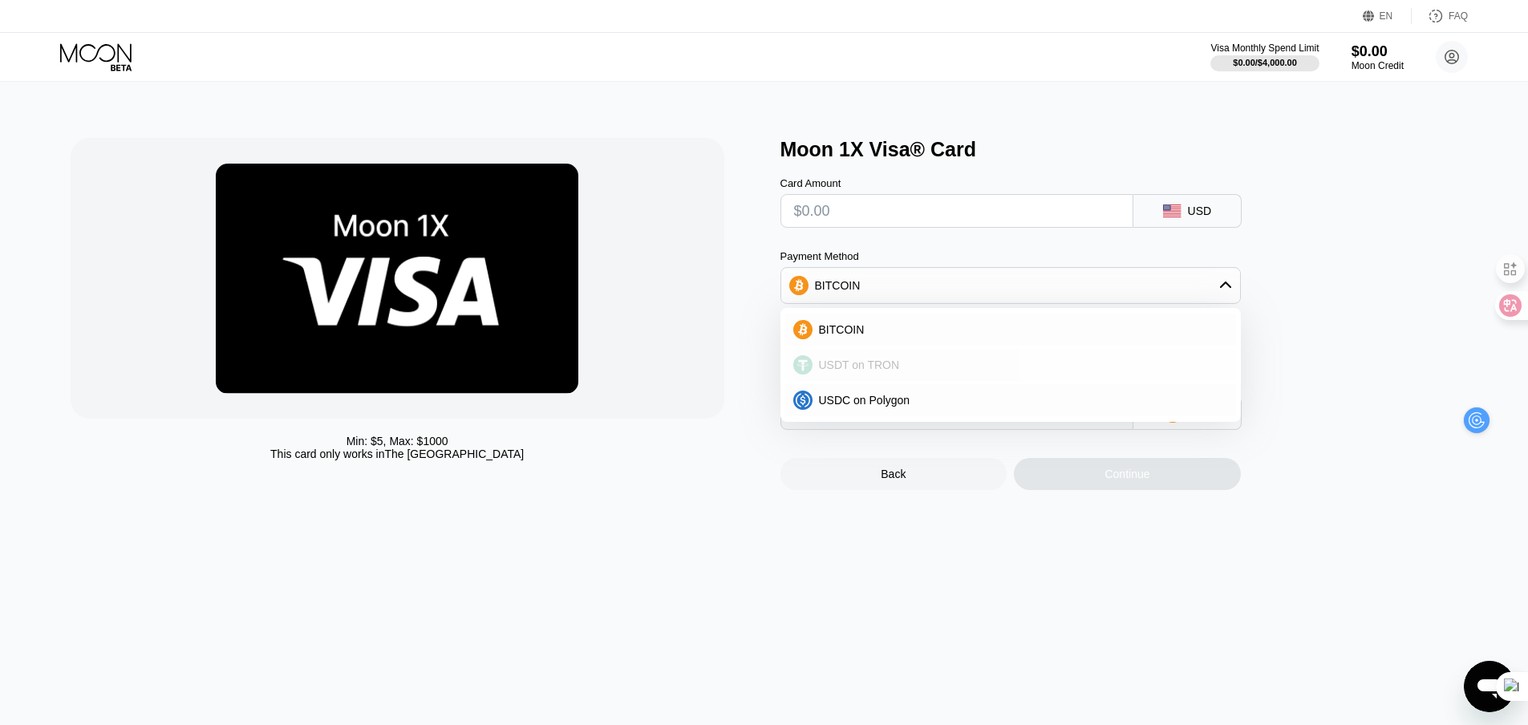
click at [904, 371] on div "USDT on TRON" at bounding box center [1020, 365] width 415 height 13
type input "0.00"
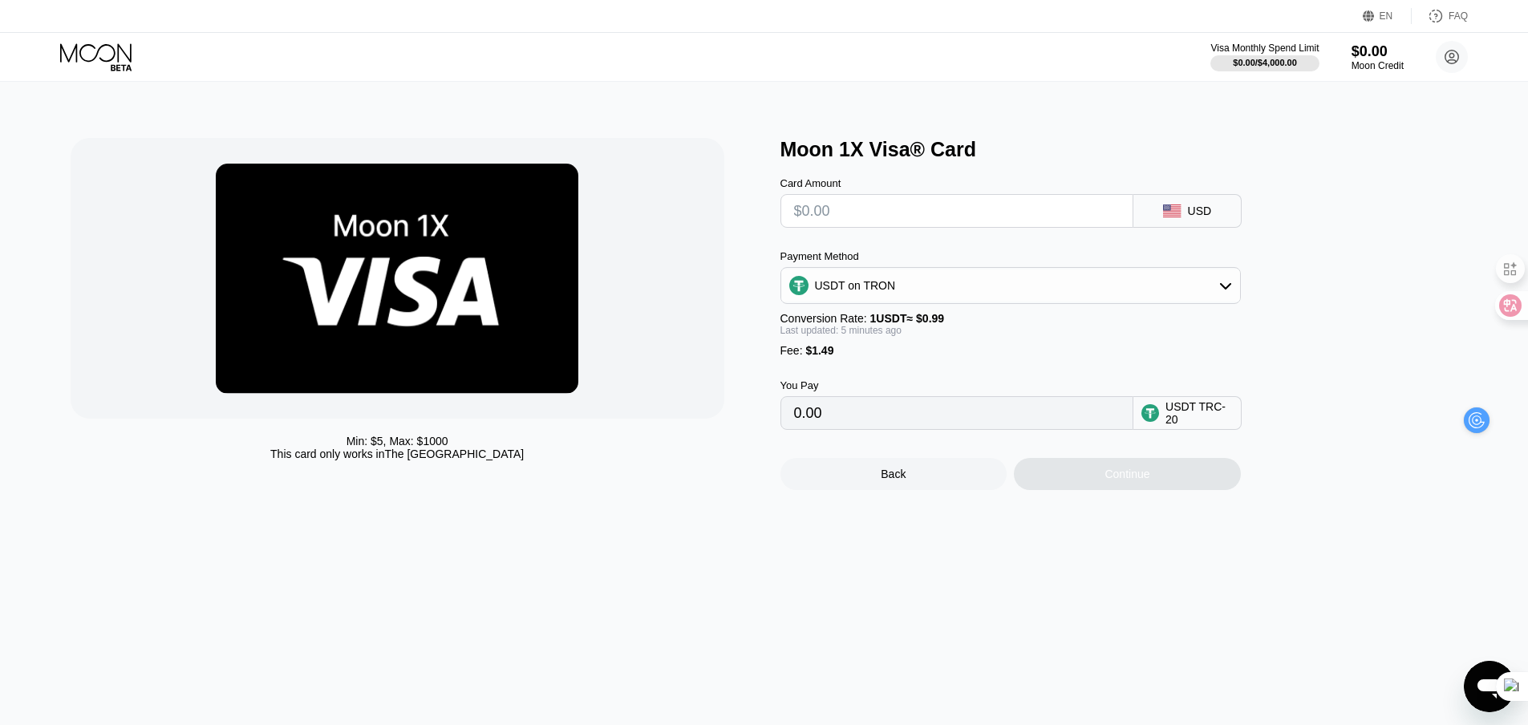
click at [833, 216] on input "text" at bounding box center [957, 211] width 326 height 32
type input "$2"
type input "3.53"
type input "$20"
type input "21.71"
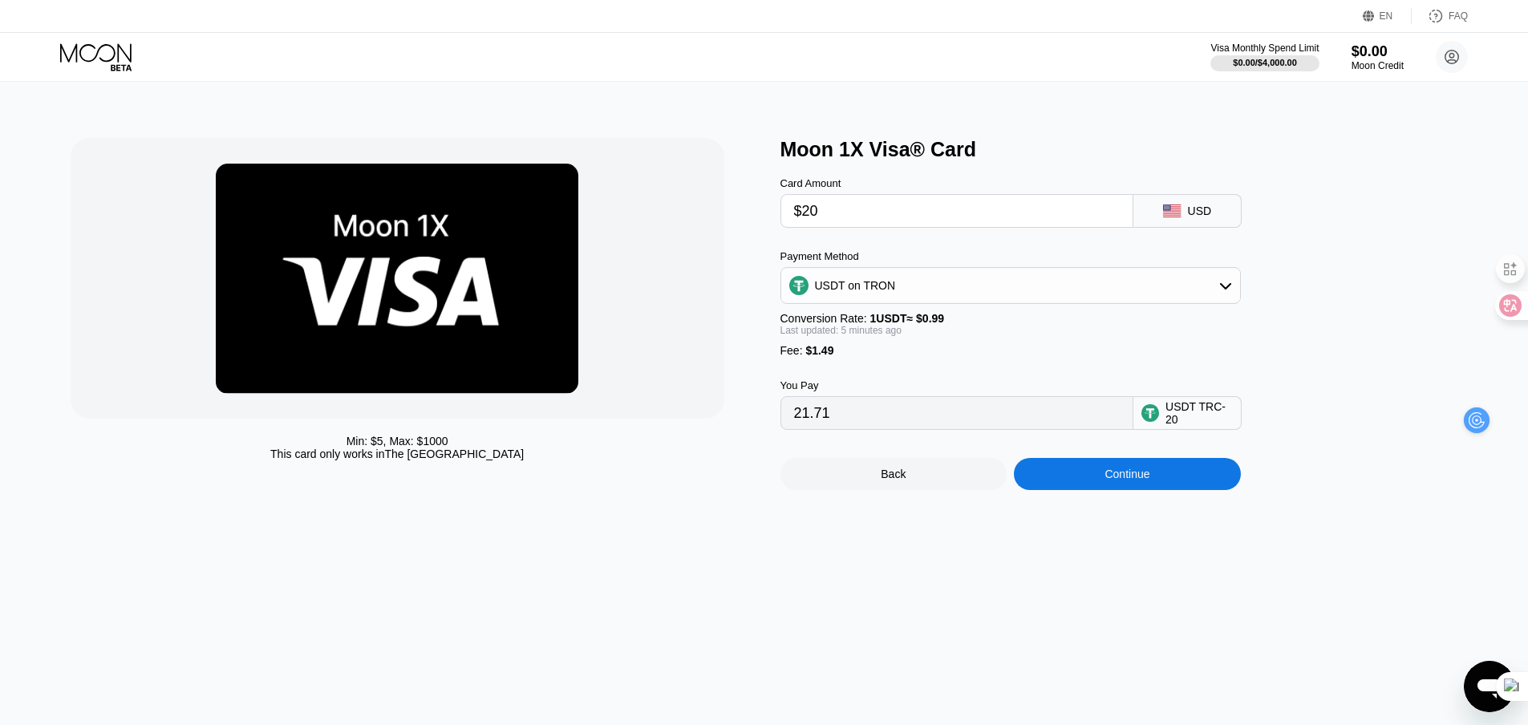
click at [839, 215] on input "$20" at bounding box center [957, 211] width 326 height 32
type input "$200"
type input "203.53"
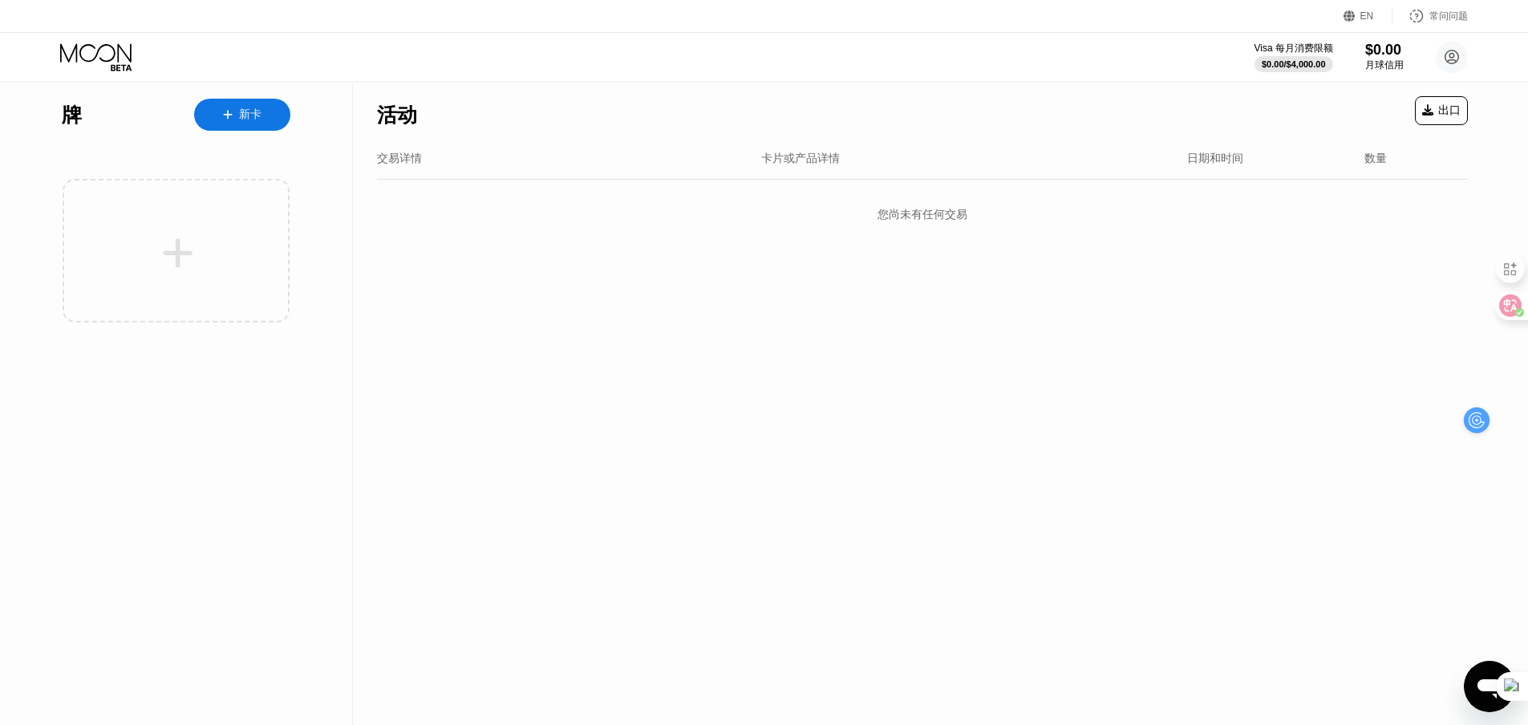
click at [239, 116] on font "新卡" at bounding box center [250, 113] width 22 height 13
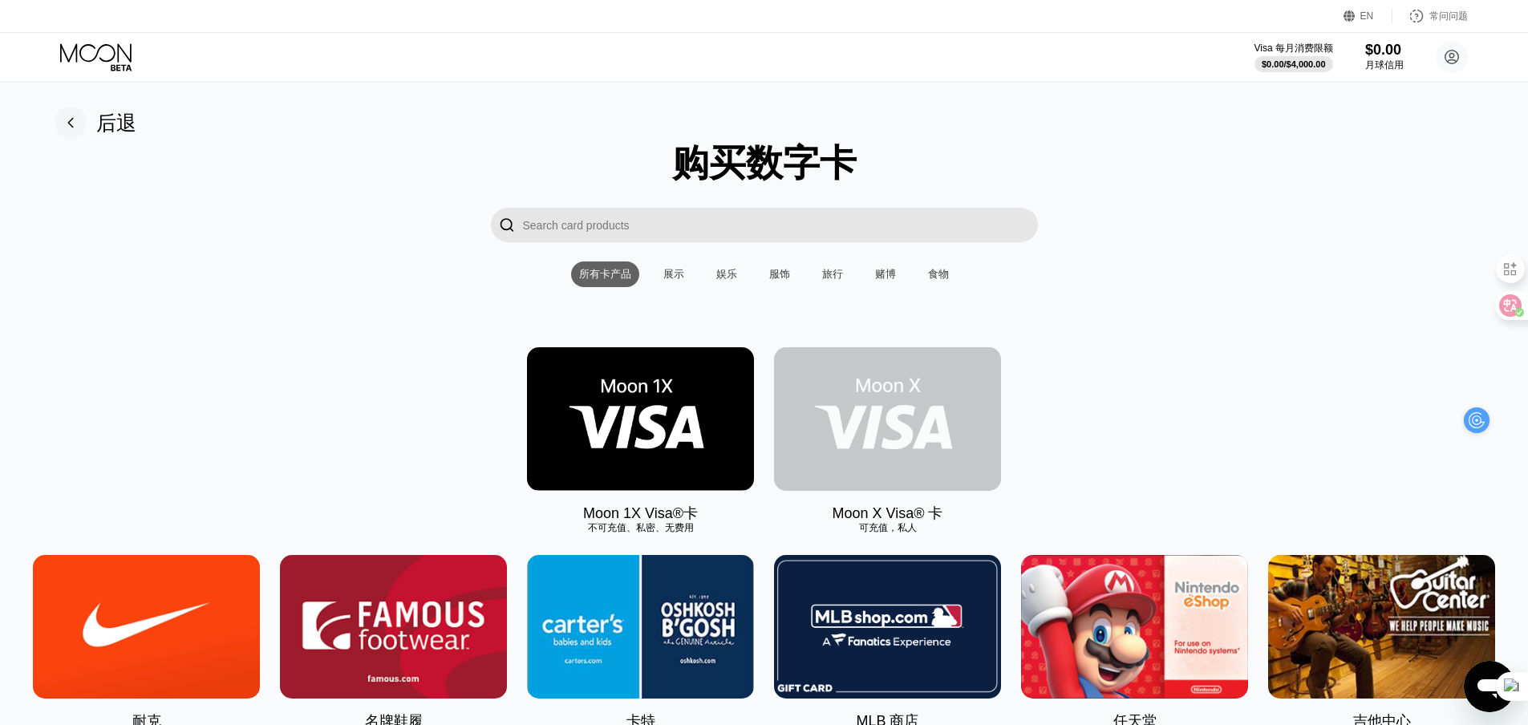
click at [883, 415] on img at bounding box center [887, 419] width 227 height 144
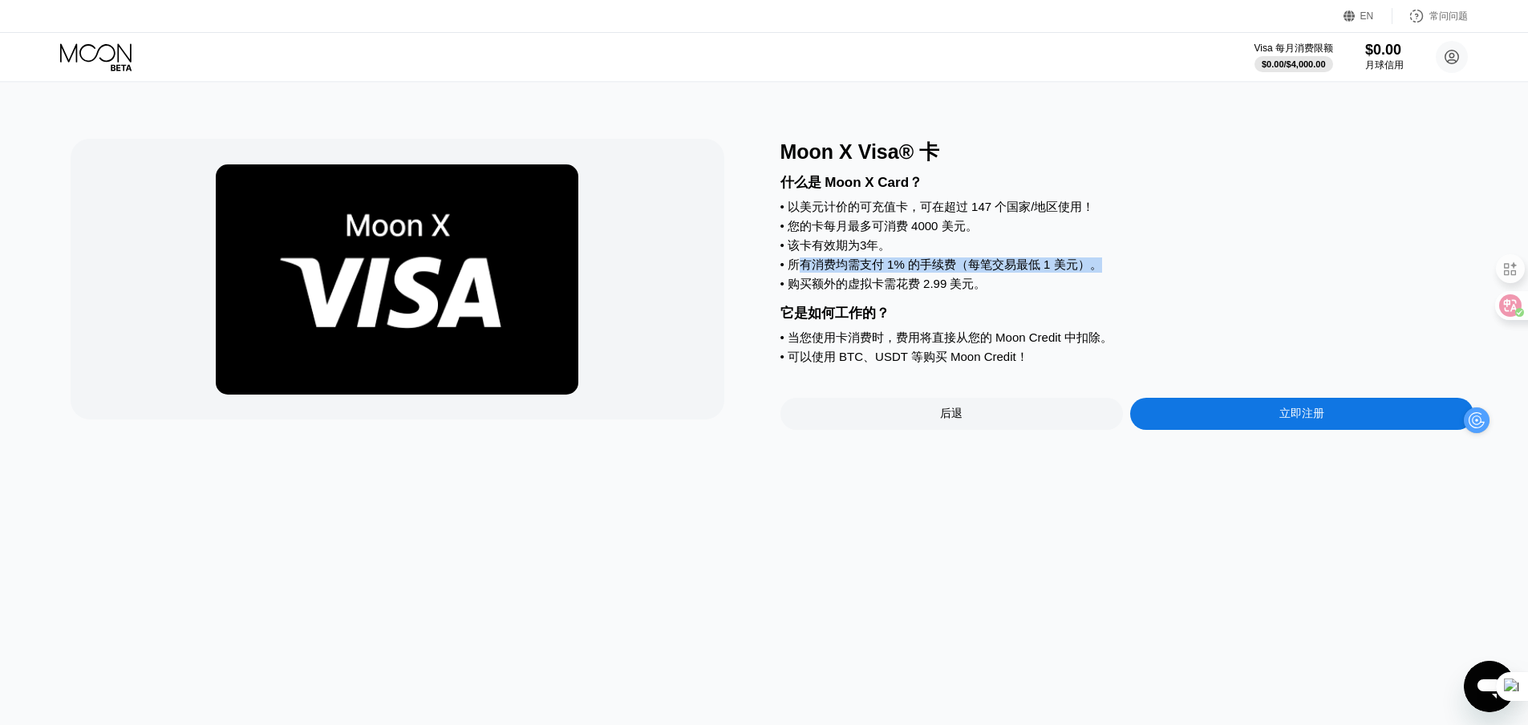
drag, startPoint x: 798, startPoint y: 274, endPoint x: 1144, endPoint y: 272, distance: 345.7
click at [1144, 272] on div "• 所有消费均需支付 1% 的手续费（每笔交易最低 1 美元）。" at bounding box center [1127, 264] width 694 height 15
drag, startPoint x: 812, startPoint y: 299, endPoint x: 995, endPoint y: 297, distance: 183.7
click at [995, 292] on div "• 购买额外的虚拟卡需花费 2.99 美元。" at bounding box center [1127, 284] width 694 height 15
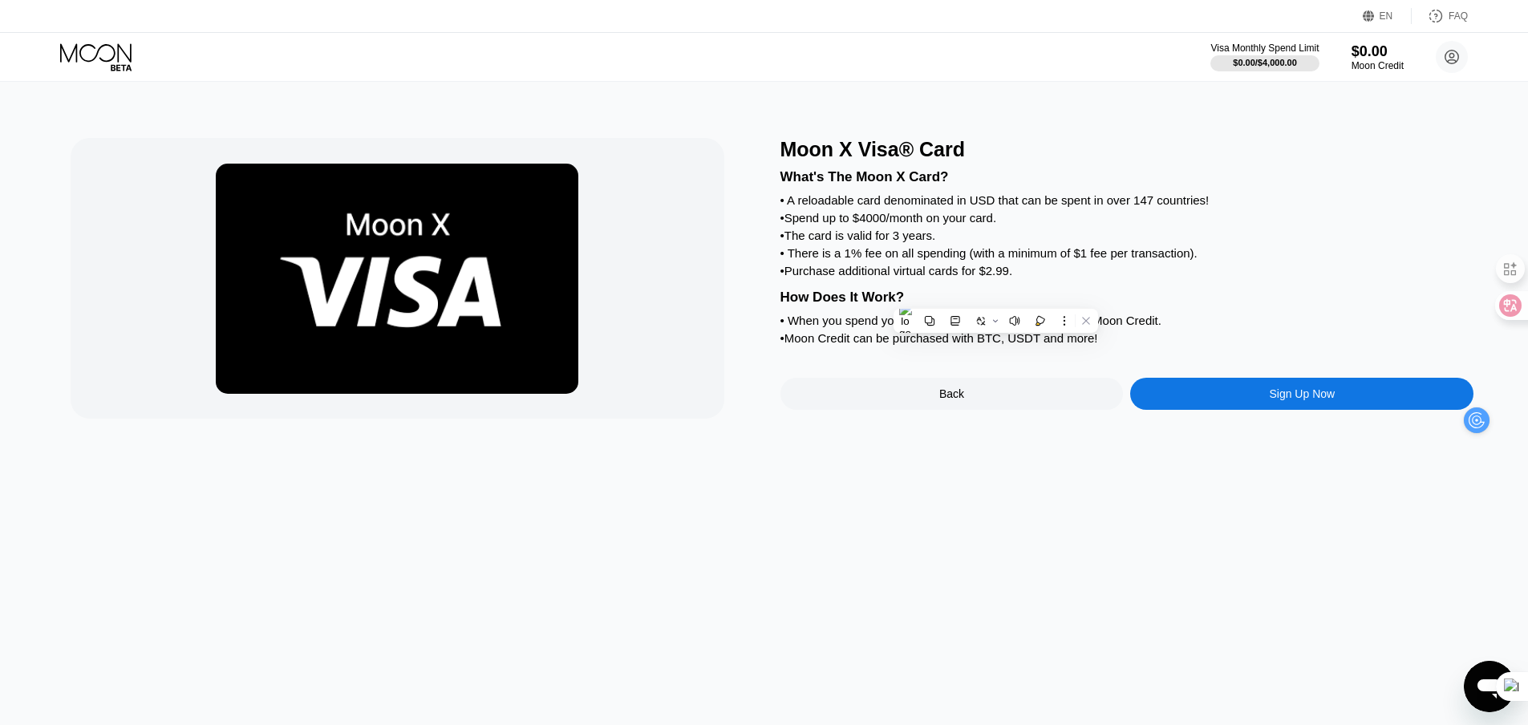
click at [788, 476] on div "Moon X Visa® Card What's The Moon X Card? • A reloadable card denominated in US…" at bounding box center [764, 403] width 1540 height 643
click at [1024, 446] on div "Moon X Visa® Card What's The Moon X Card? • A reloadable card denominated in US…" at bounding box center [764, 403] width 1540 height 643
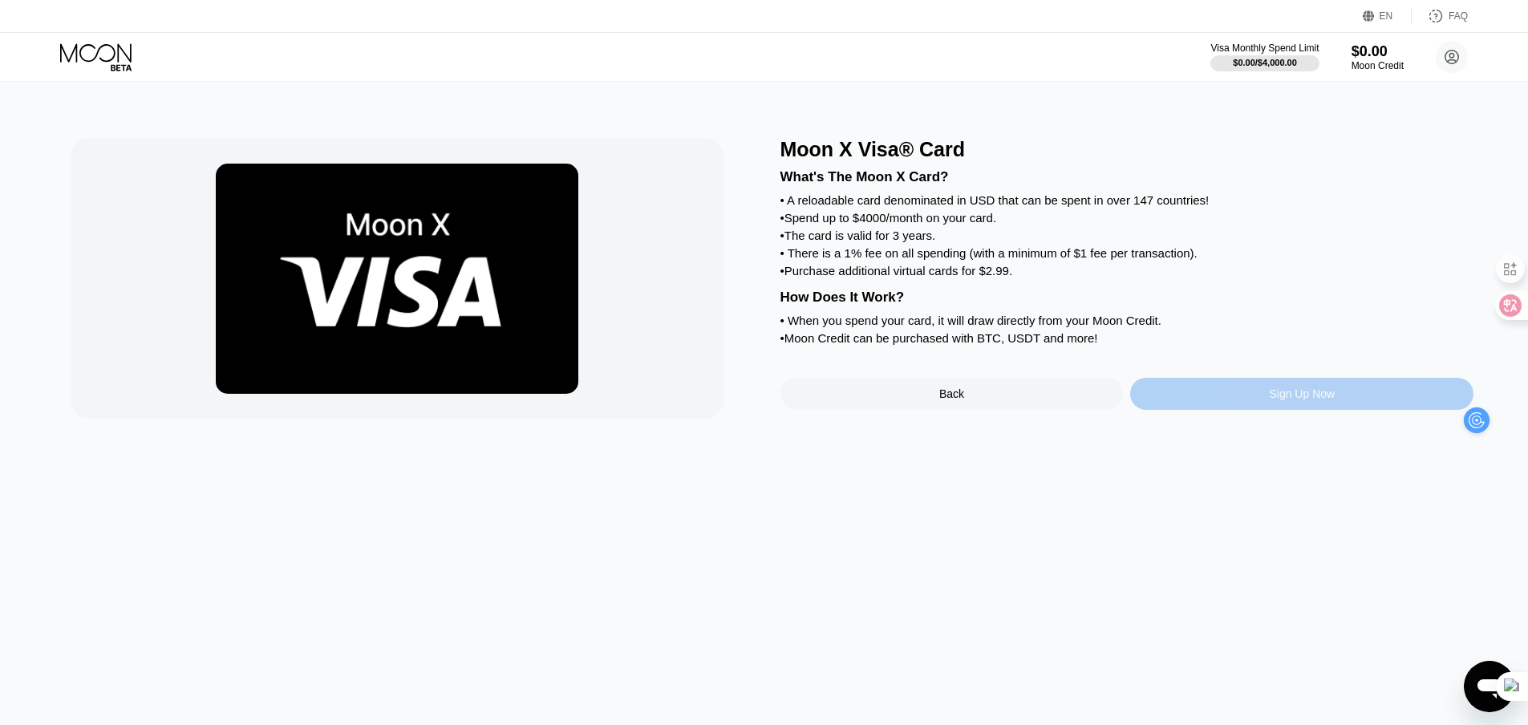
click at [1285, 400] on div "Sign Up Now" at bounding box center [1302, 393] width 66 height 13
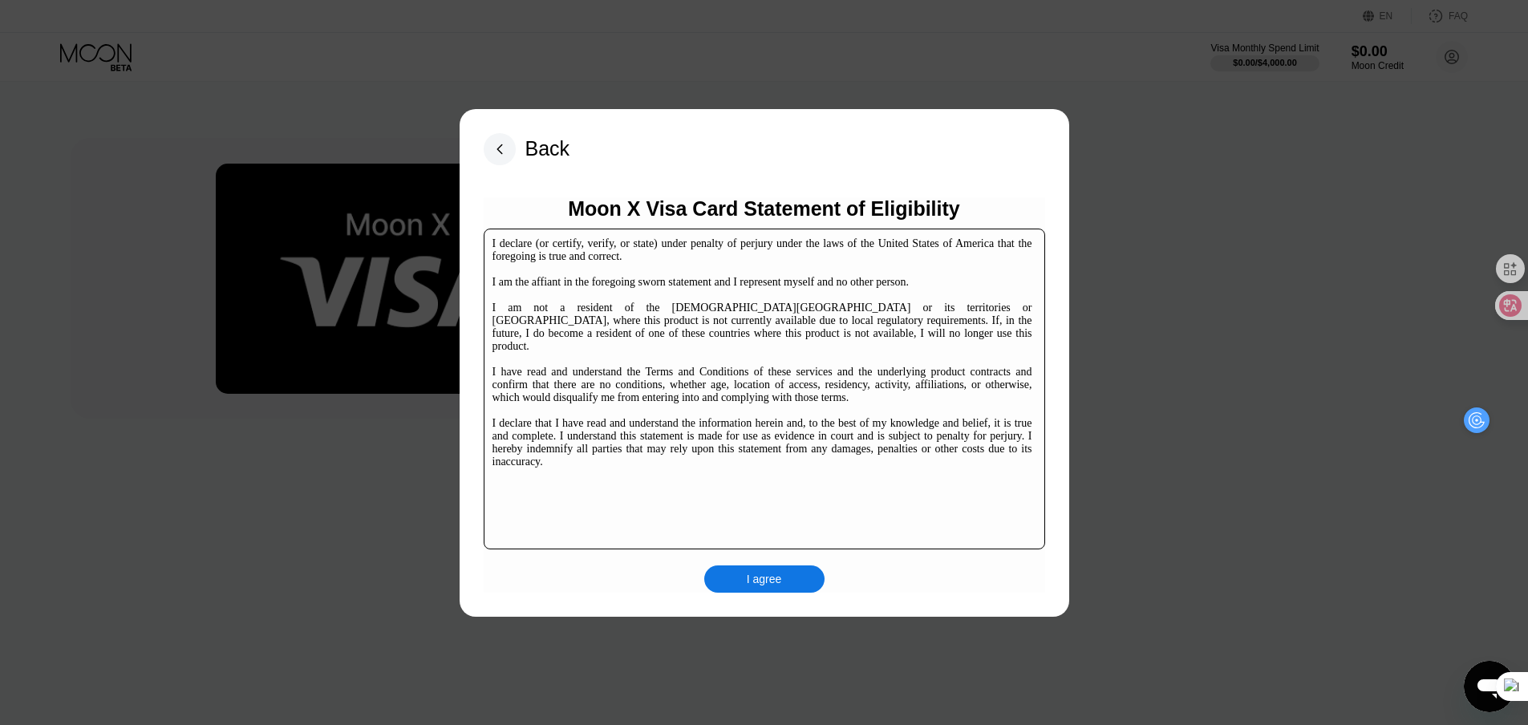
click at [753, 568] on div "I agree" at bounding box center [764, 578] width 120 height 27
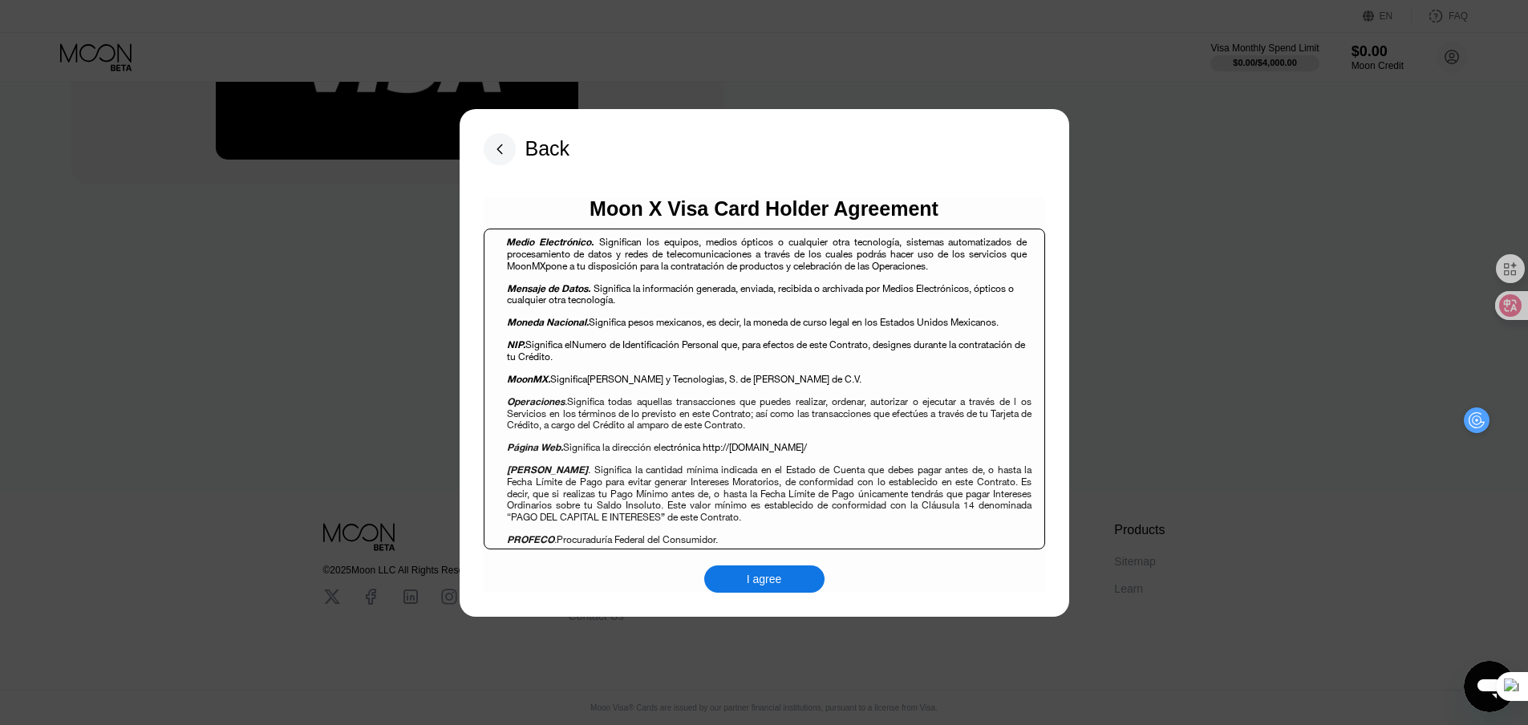
scroll to position [2246, 0]
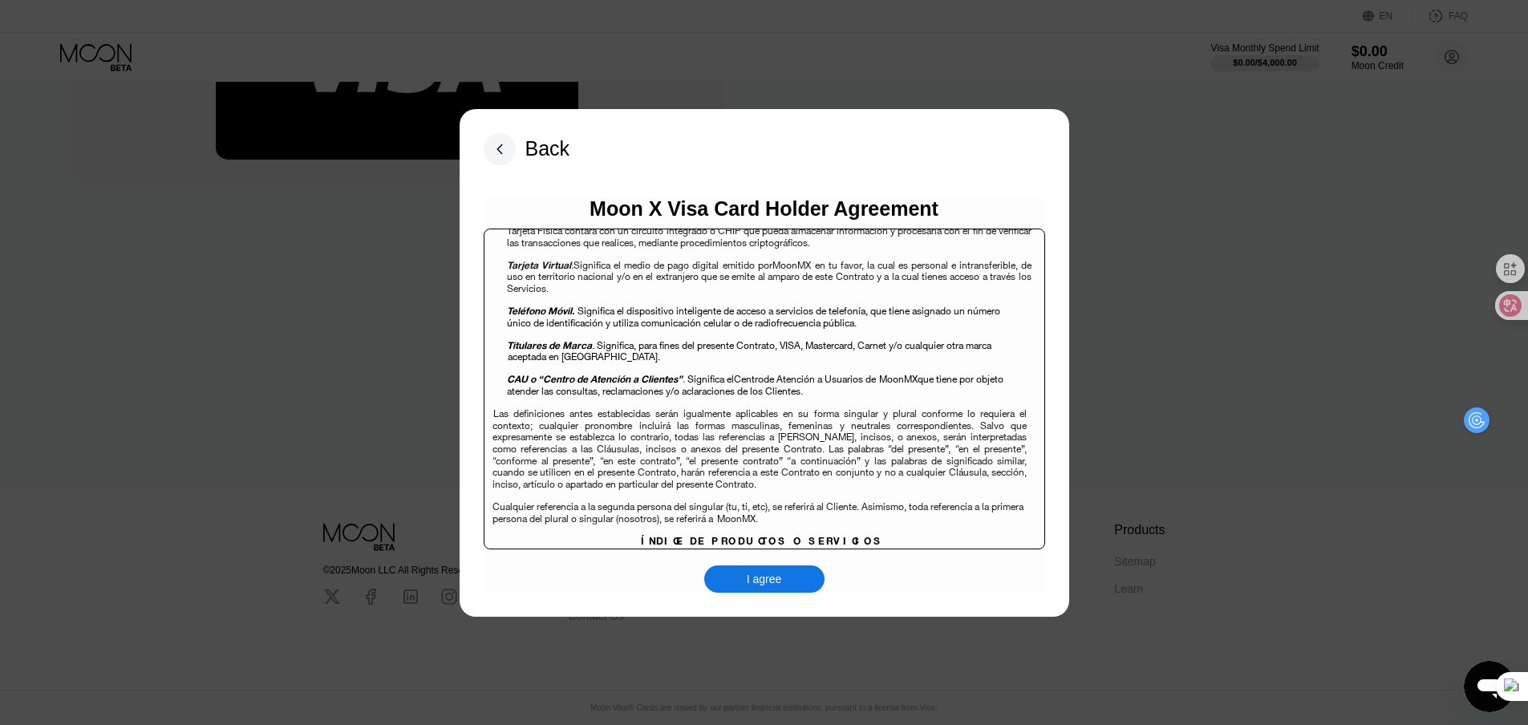
click at [754, 577] on div "I agree" at bounding box center [764, 579] width 35 height 14
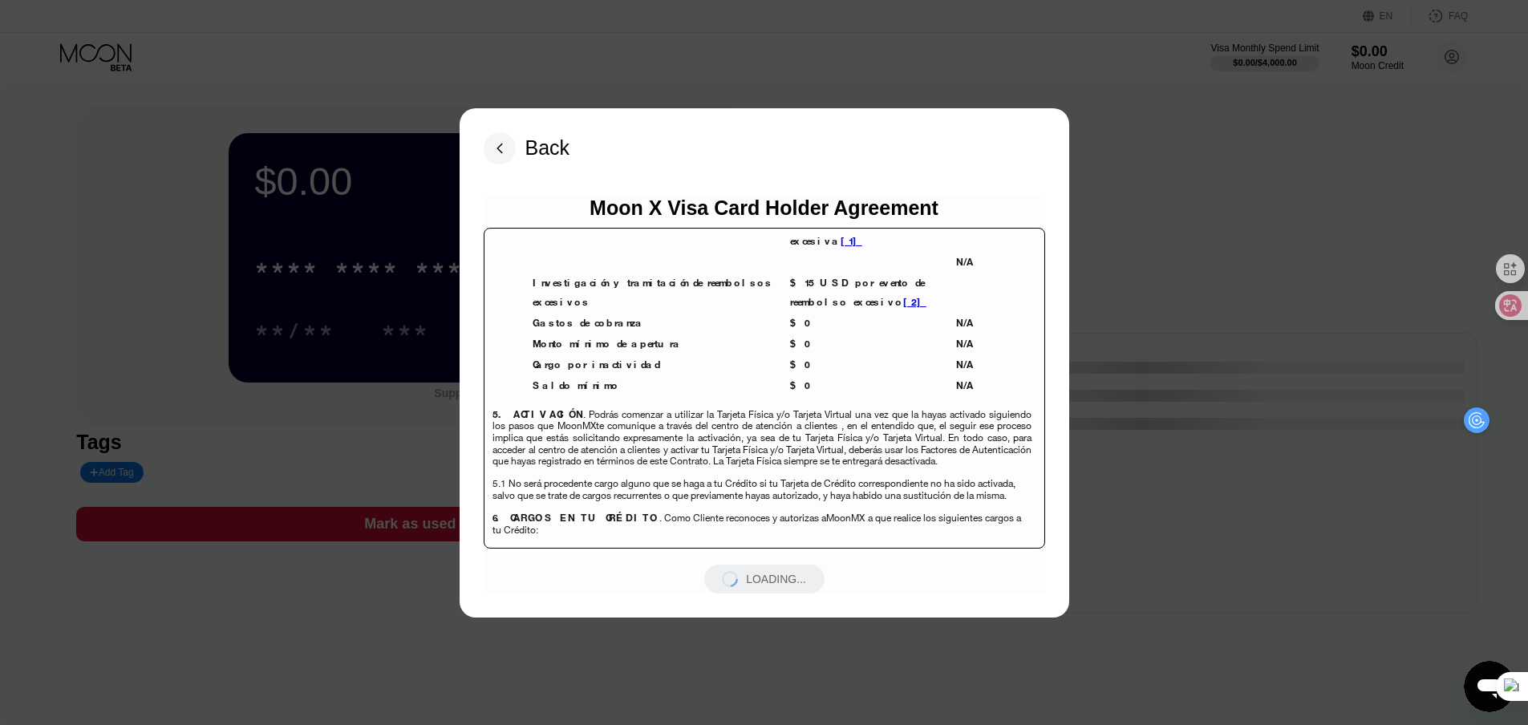
scroll to position [4191, 0]
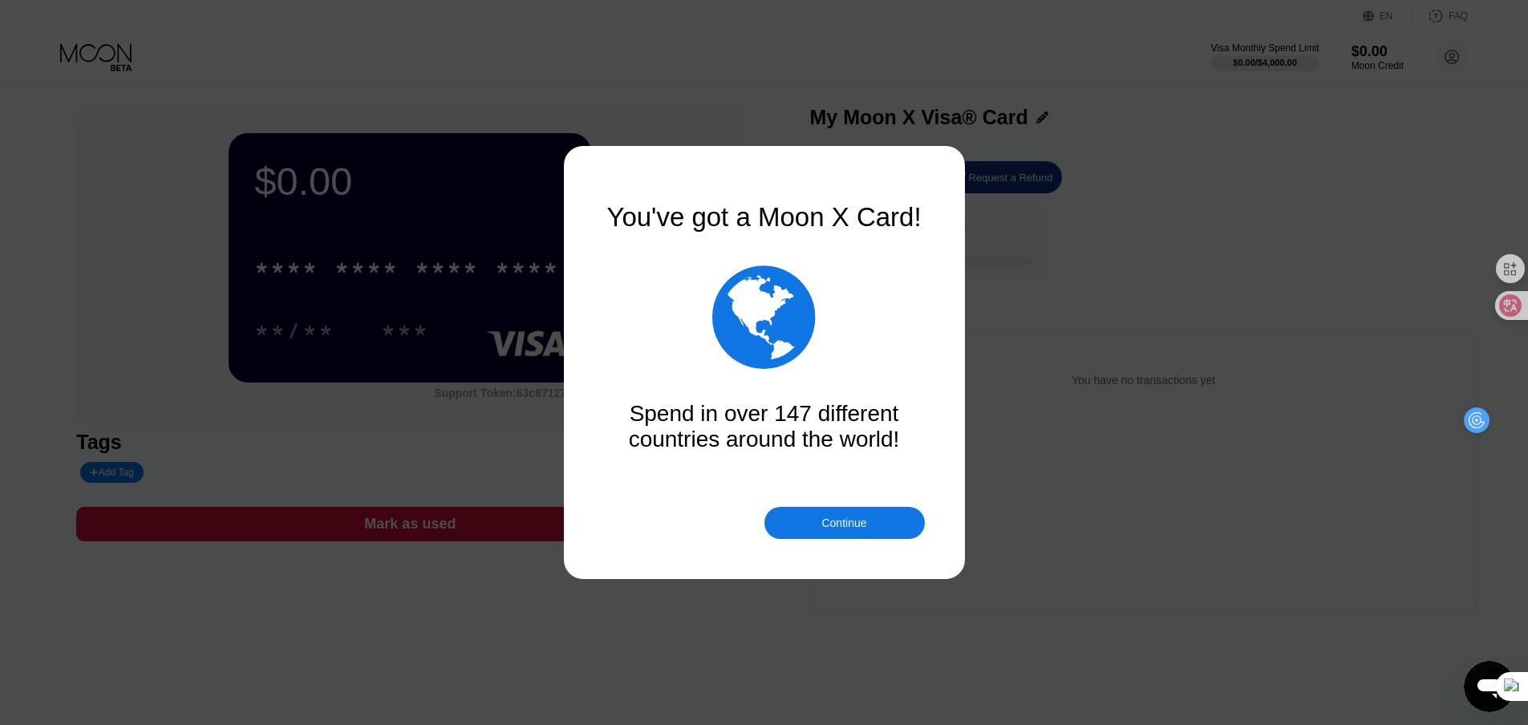
click at [837, 521] on div "Continue" at bounding box center [843, 523] width 45 height 13
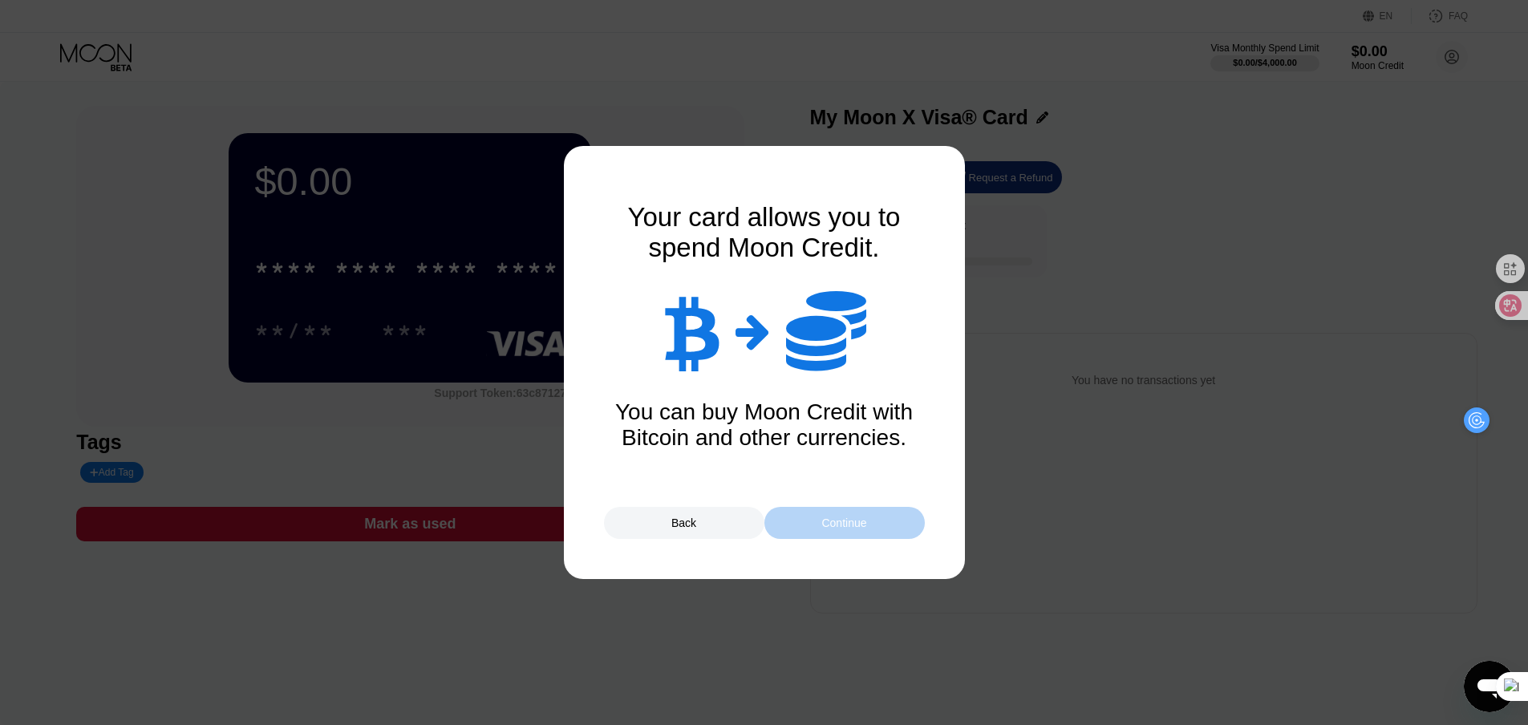
click at [829, 522] on div "Continue" at bounding box center [843, 523] width 45 height 13
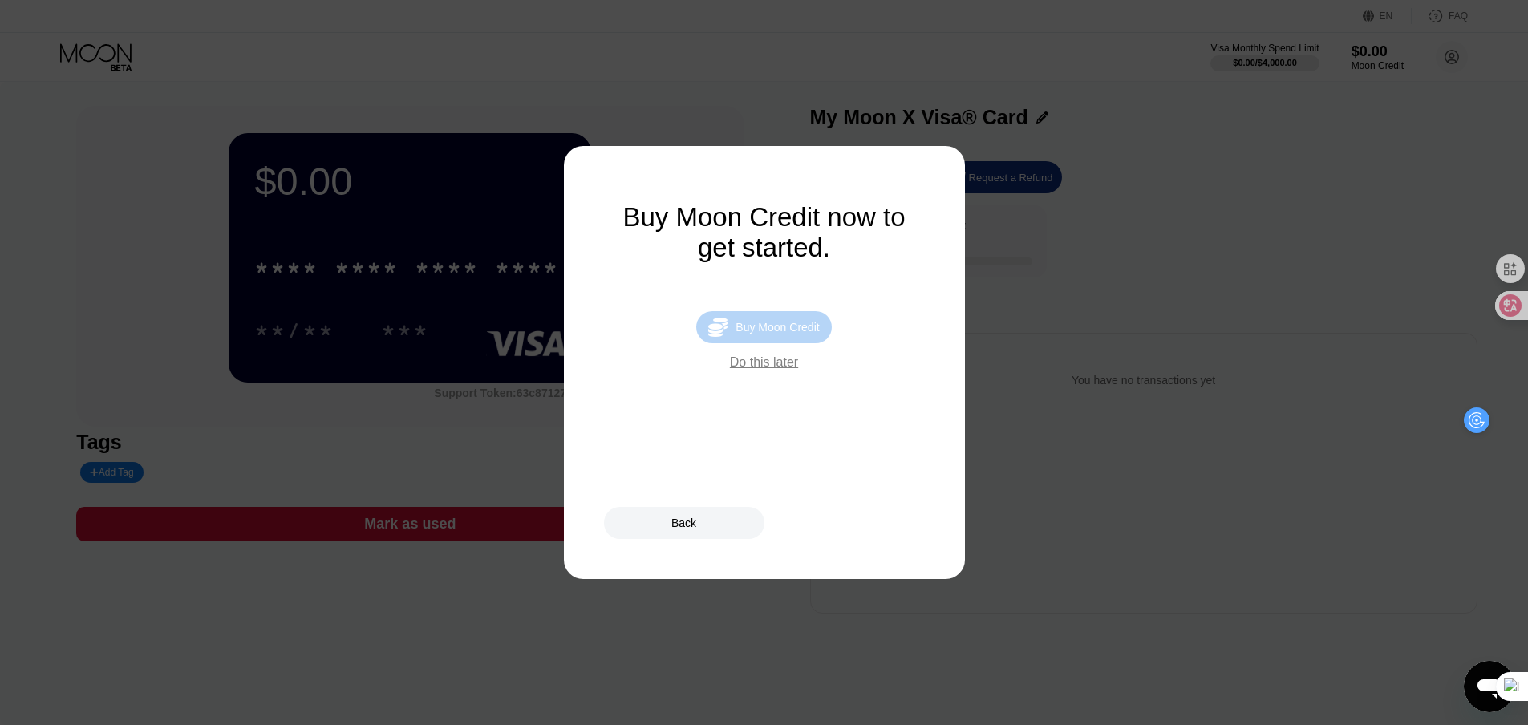
click at [801, 334] on div "Buy Moon Credit" at bounding box center [777, 327] width 83 height 13
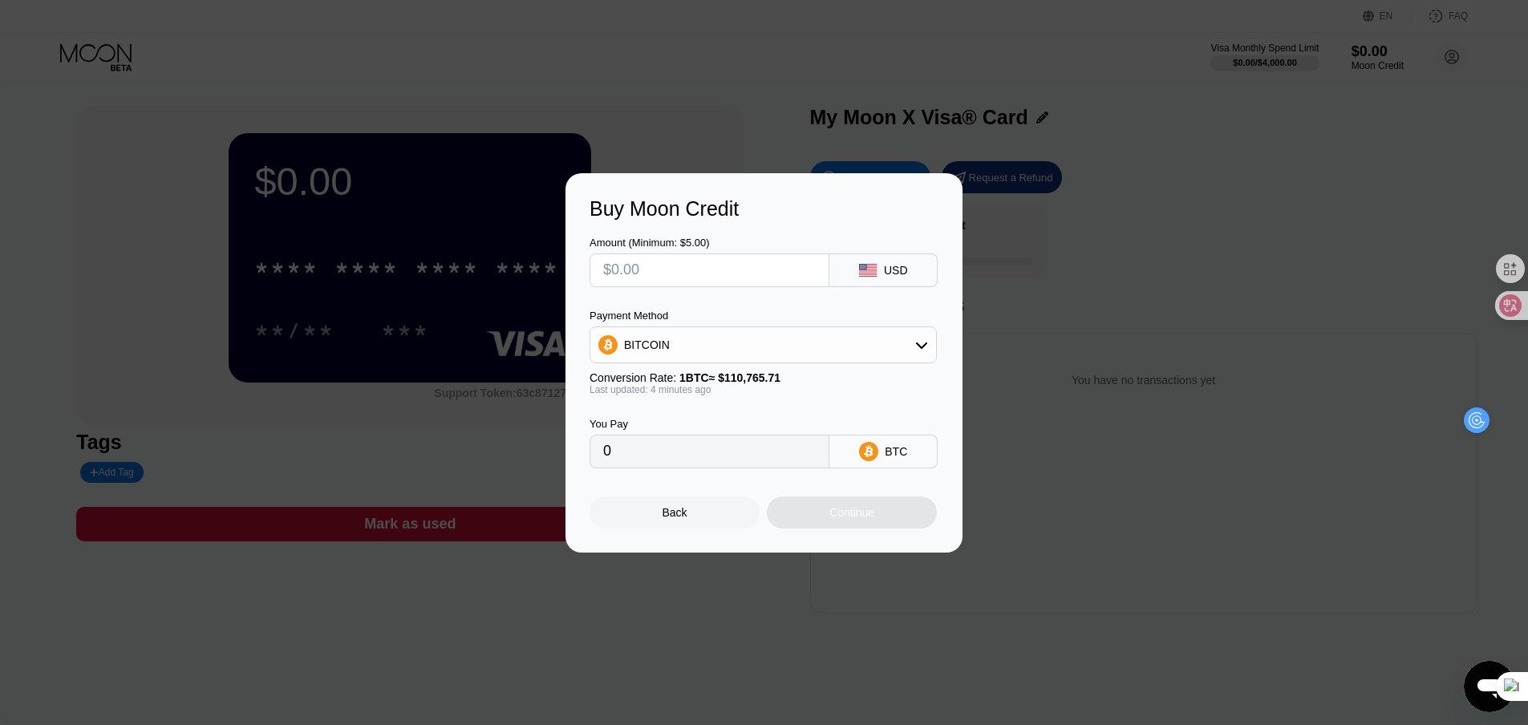
click at [715, 271] on input "text" at bounding box center [709, 270] width 213 height 32
click at [676, 456] on input "0" at bounding box center [709, 452] width 213 height 32
click at [918, 454] on div "BTC" at bounding box center [883, 452] width 108 height 34
drag, startPoint x: 897, startPoint y: 456, endPoint x: 905, endPoint y: 429, distance: 28.4
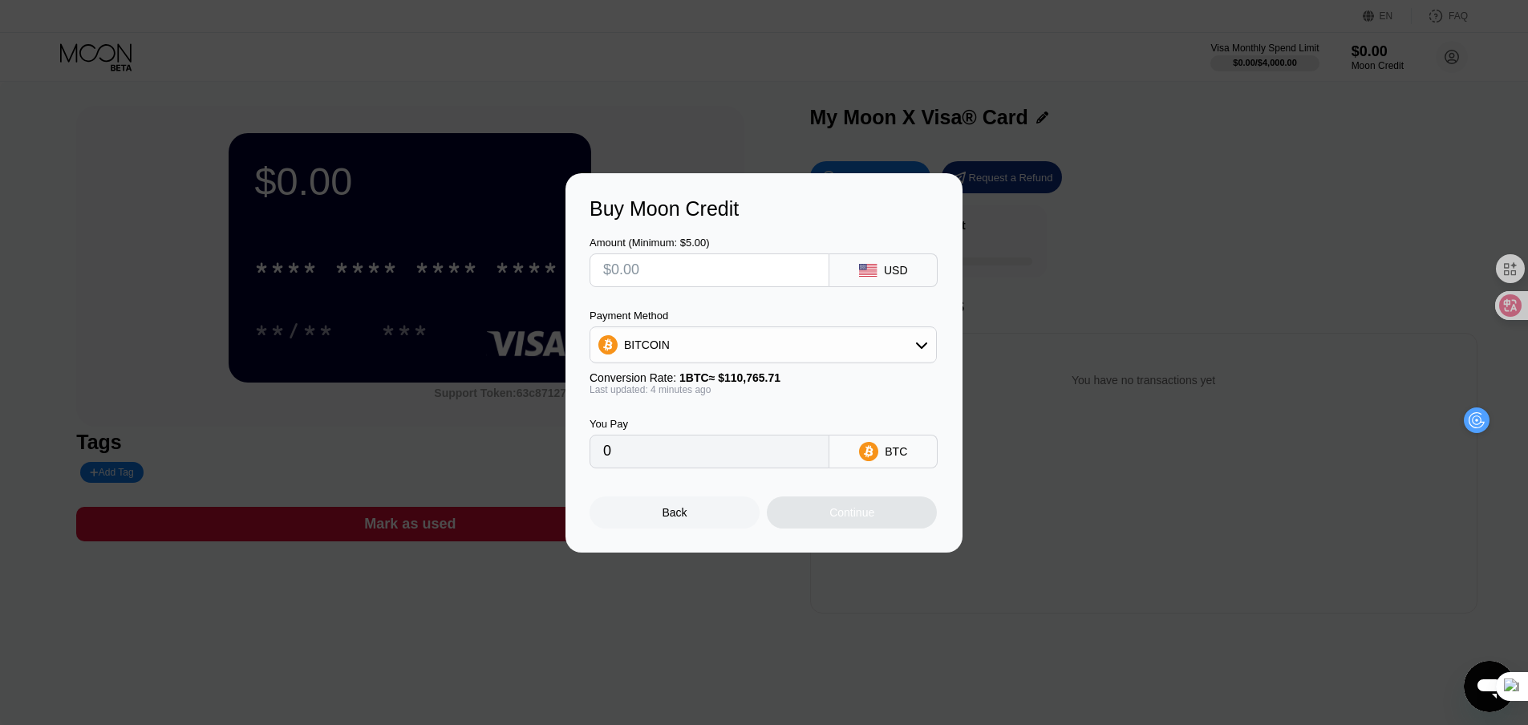
click at [897, 456] on div "BTC" at bounding box center [896, 451] width 22 height 13
click at [918, 348] on icon at bounding box center [921, 344] width 13 height 13
click at [707, 425] on div "USDT on TRON" at bounding box center [773, 424] width 302 height 13
type input "0.00"
click at [774, 399] on div "You Pay 0.00 USDT TRC-20" at bounding box center [764, 431] width 349 height 73
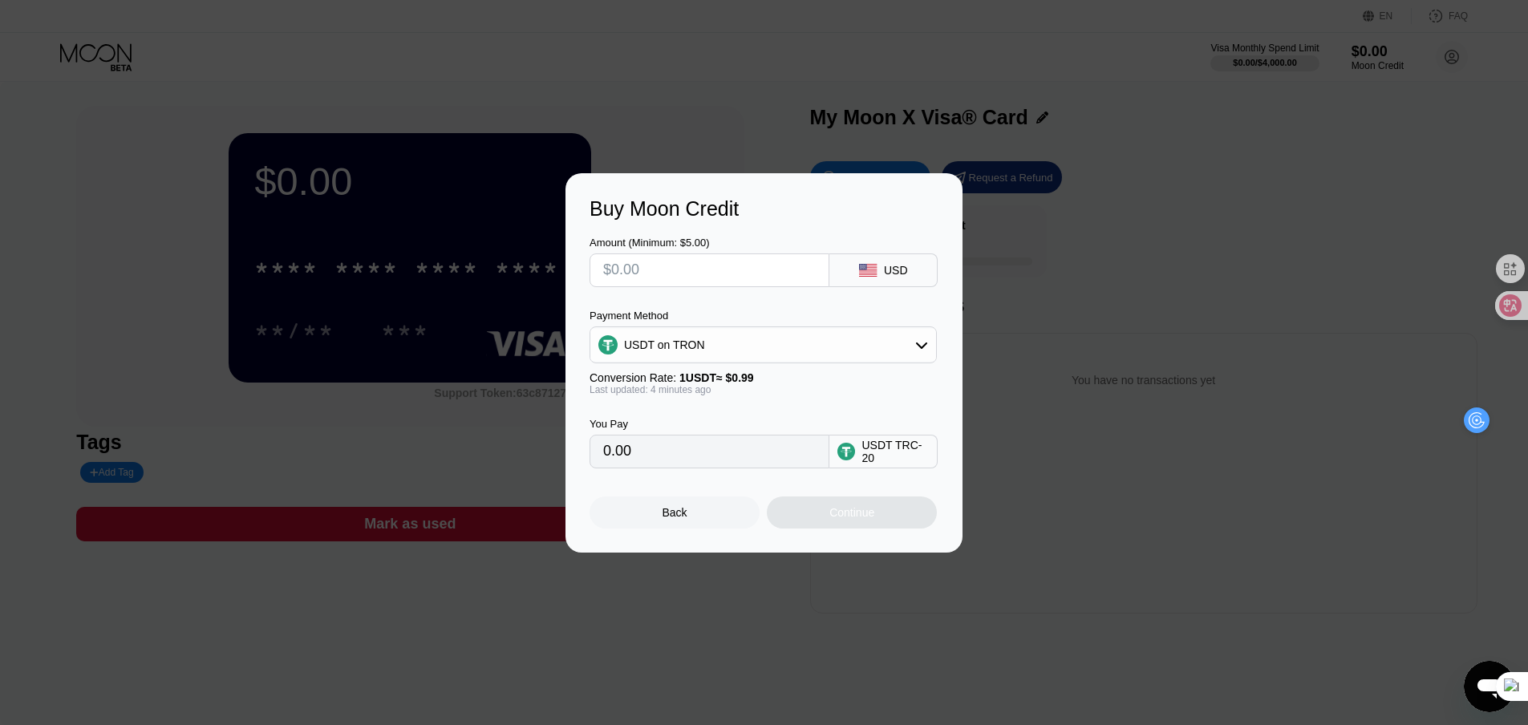
click at [673, 262] on input "text" at bounding box center [709, 270] width 213 height 32
type input "$25"
click at [799, 214] on div "Buy Moon Credit" at bounding box center [764, 208] width 349 height 23
click at [833, 516] on div "Continue" at bounding box center [851, 512] width 45 height 13
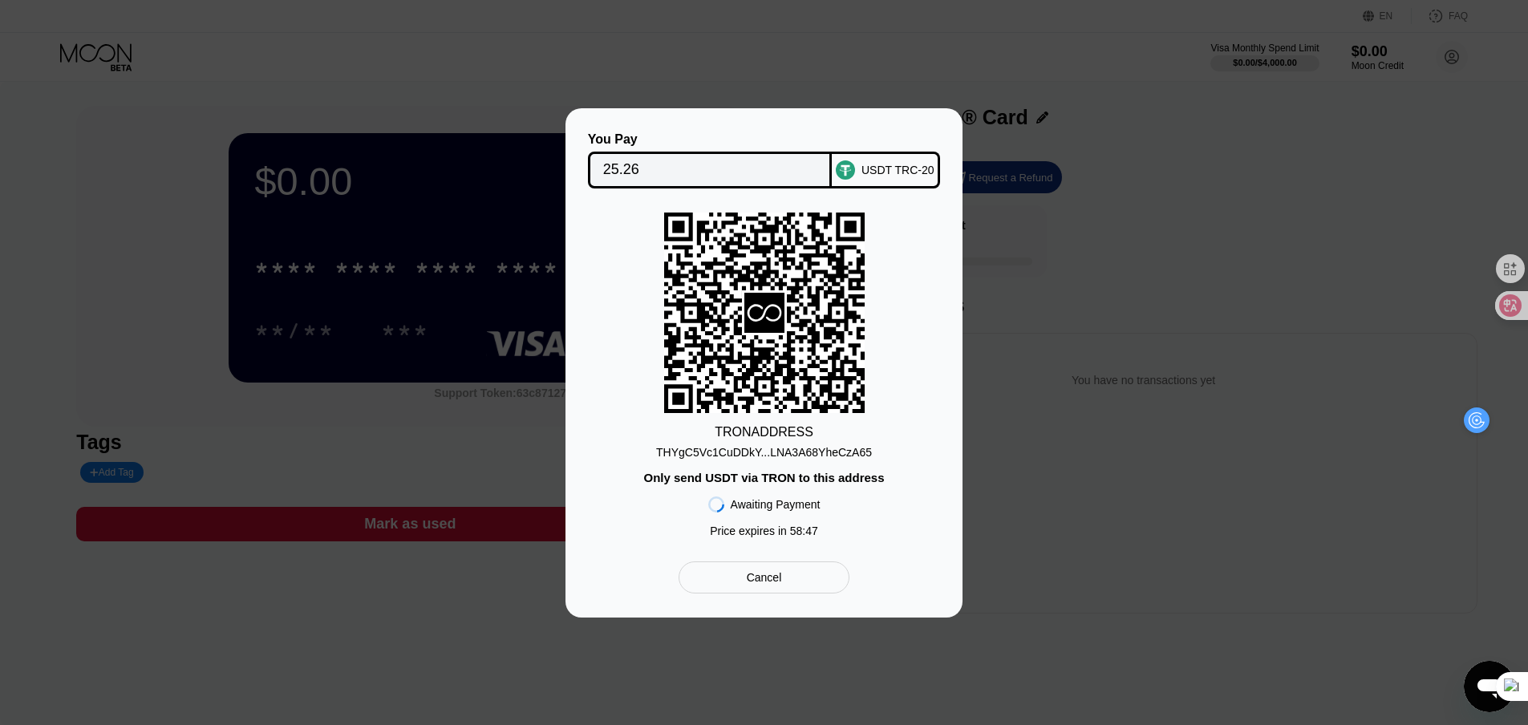
click at [779, 241] on rect at bounding box center [764, 313] width 201 height 201
click at [838, 227] on icon at bounding box center [764, 312] width 201 height 197
click at [695, 168] on input "25.26" at bounding box center [710, 170] width 214 height 32
click at [874, 360] on div "TRON ADDRESS THYgC5Vc1CuDDkY...LNA3A68YheCzA65 Only send USDT via TRON to this …" at bounding box center [764, 379] width 349 height 333
click at [737, 511] on div "Awaiting Payment" at bounding box center [776, 504] width 90 height 13
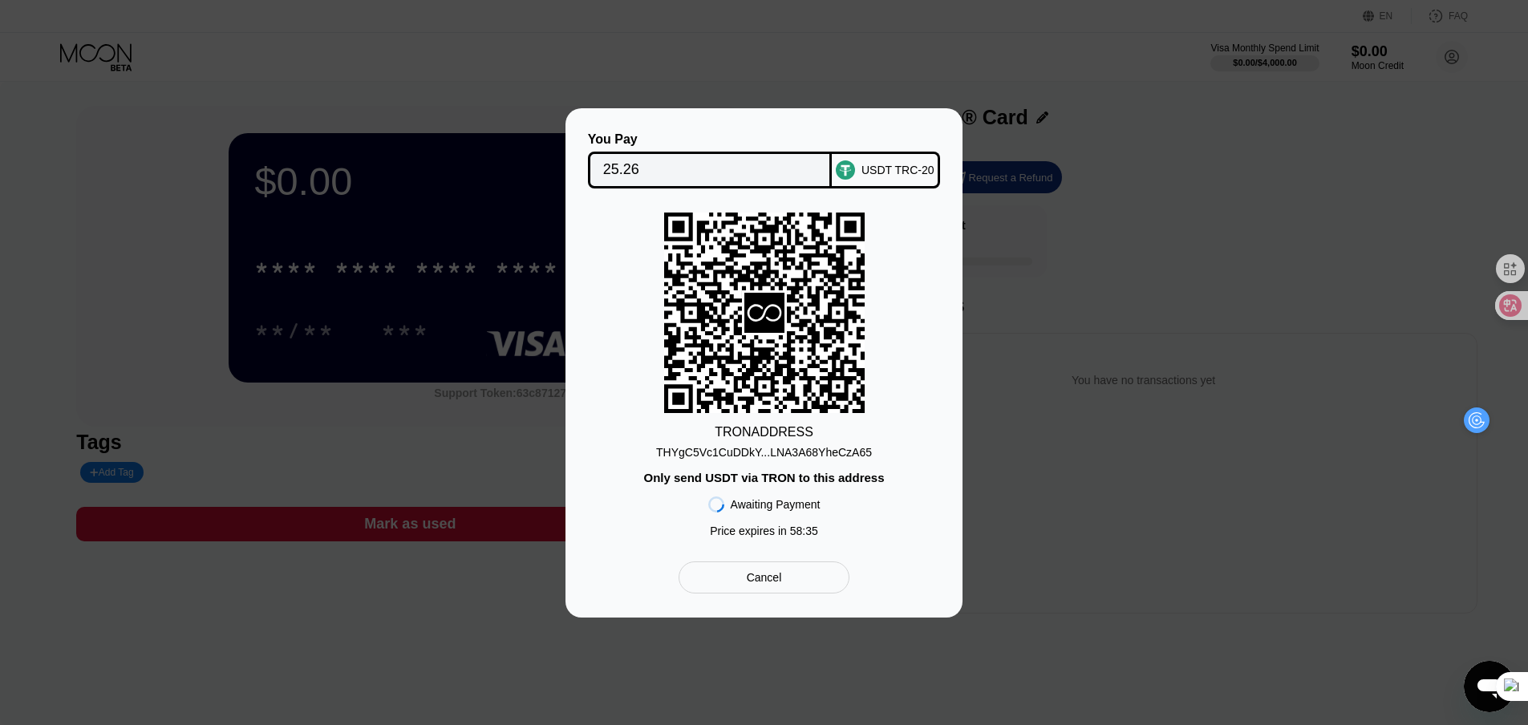
drag, startPoint x: 662, startPoint y: 450, endPoint x: 734, endPoint y: 442, distance: 72.6
click at [728, 451] on div "TRON ADDRESS THYgC5Vc1CuDDkY...LNA3A68YheCzA65 Only send USDT via TRON to this …" at bounding box center [764, 379] width 349 height 333
click at [736, 434] on div "TRON ADDRESS" at bounding box center [764, 432] width 99 height 14
click at [741, 428] on div "TRON ADDRESS" at bounding box center [764, 432] width 99 height 14
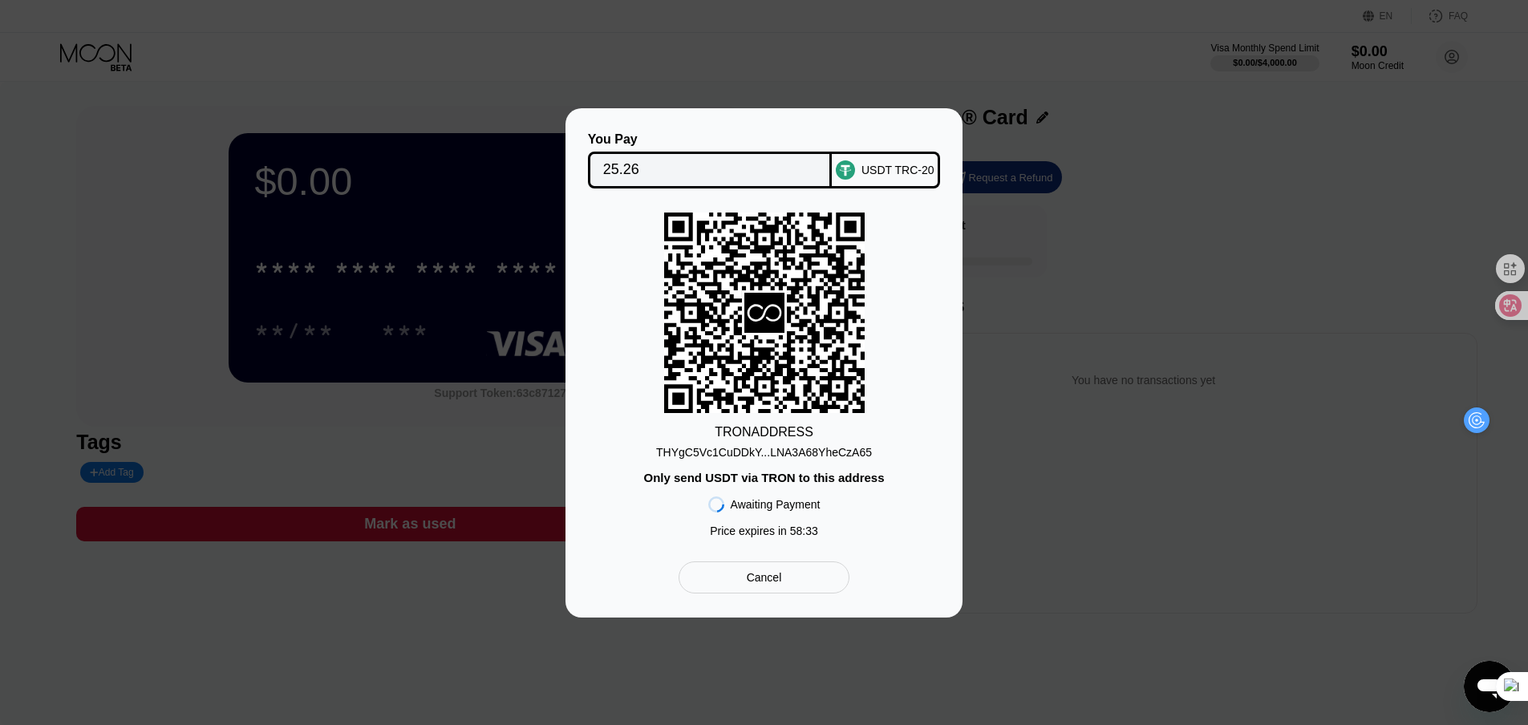
click at [741, 428] on div "TRON ADDRESS" at bounding box center [764, 432] width 99 height 14
click at [780, 280] on icon at bounding box center [764, 312] width 201 height 197
click at [747, 582] on div "Cancel" at bounding box center [764, 577] width 35 height 14
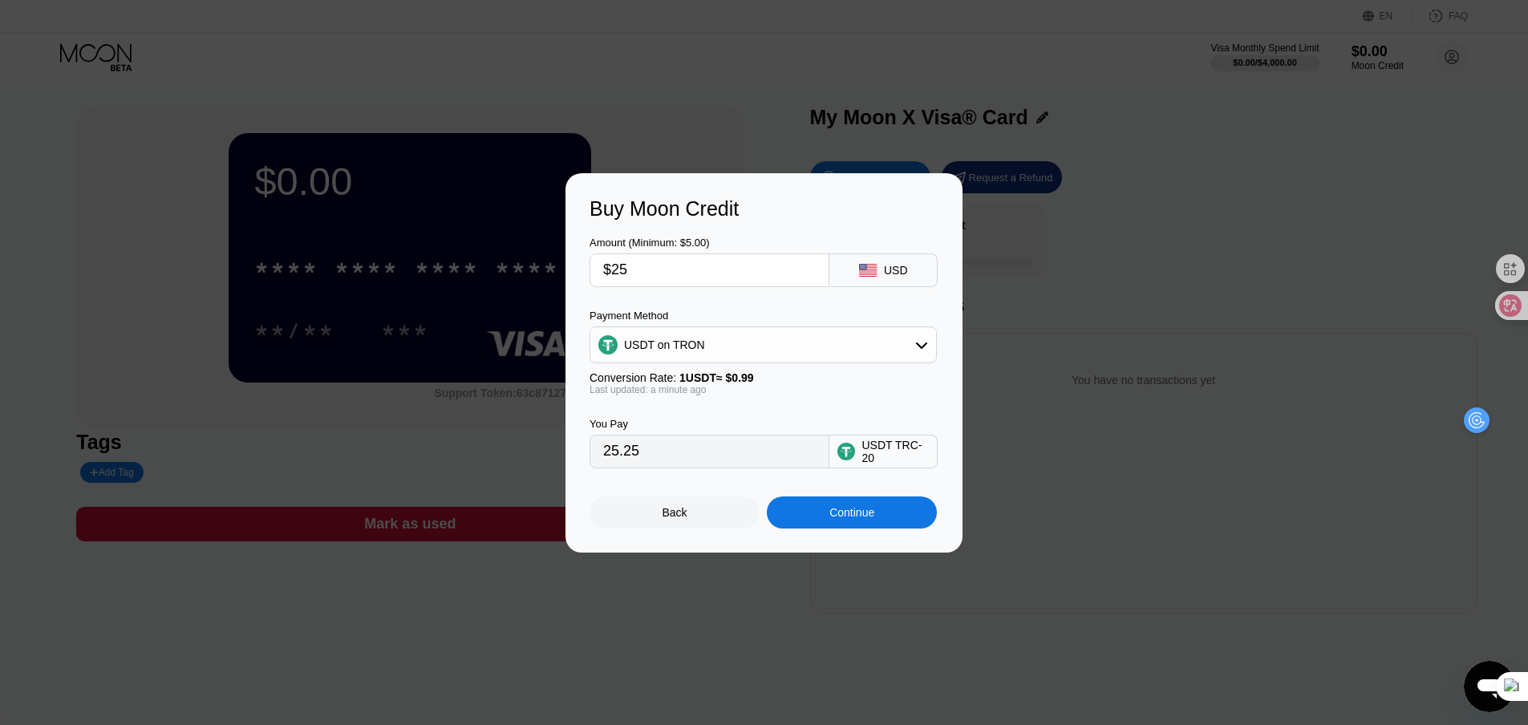
click at [671, 519] on div "Back" at bounding box center [675, 512] width 25 height 13
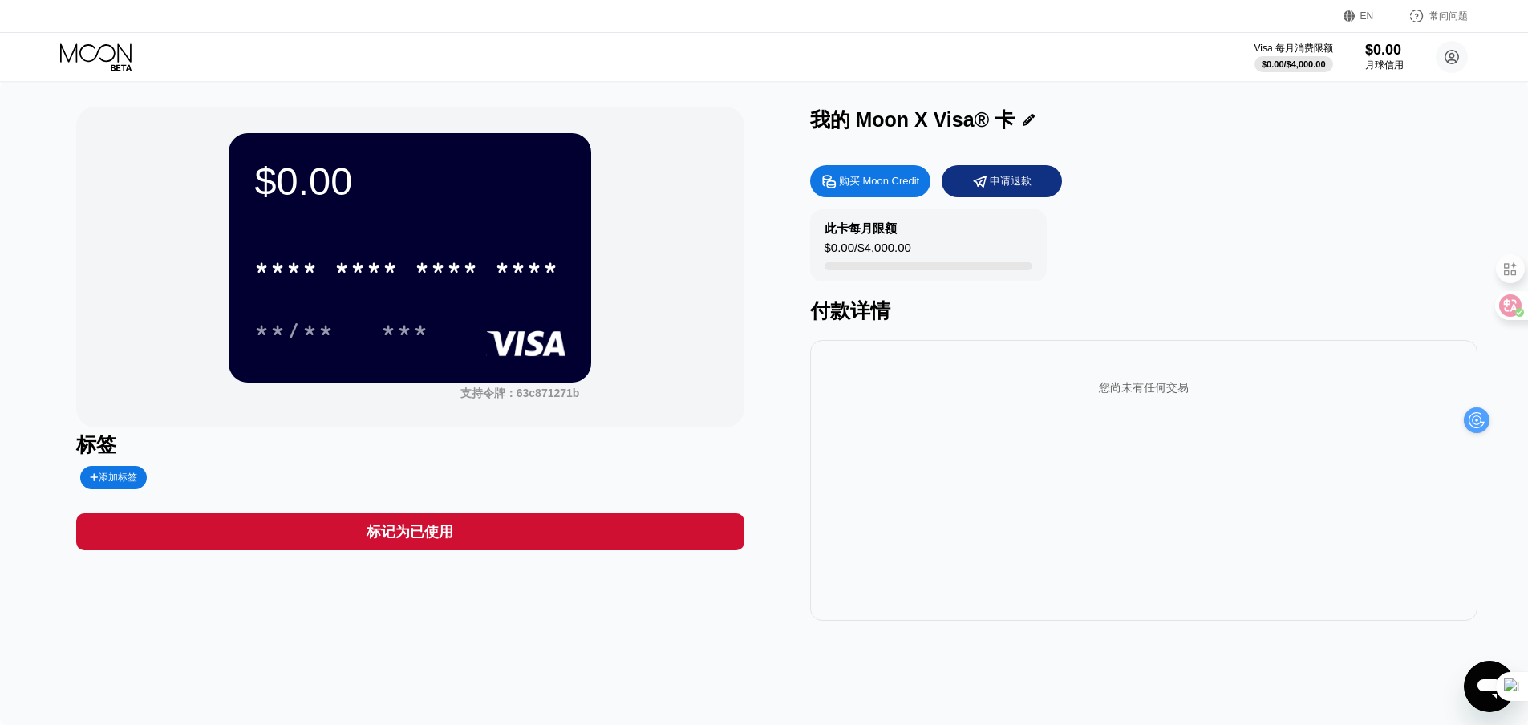
click at [1028, 121] on icon at bounding box center [1029, 120] width 12 height 12
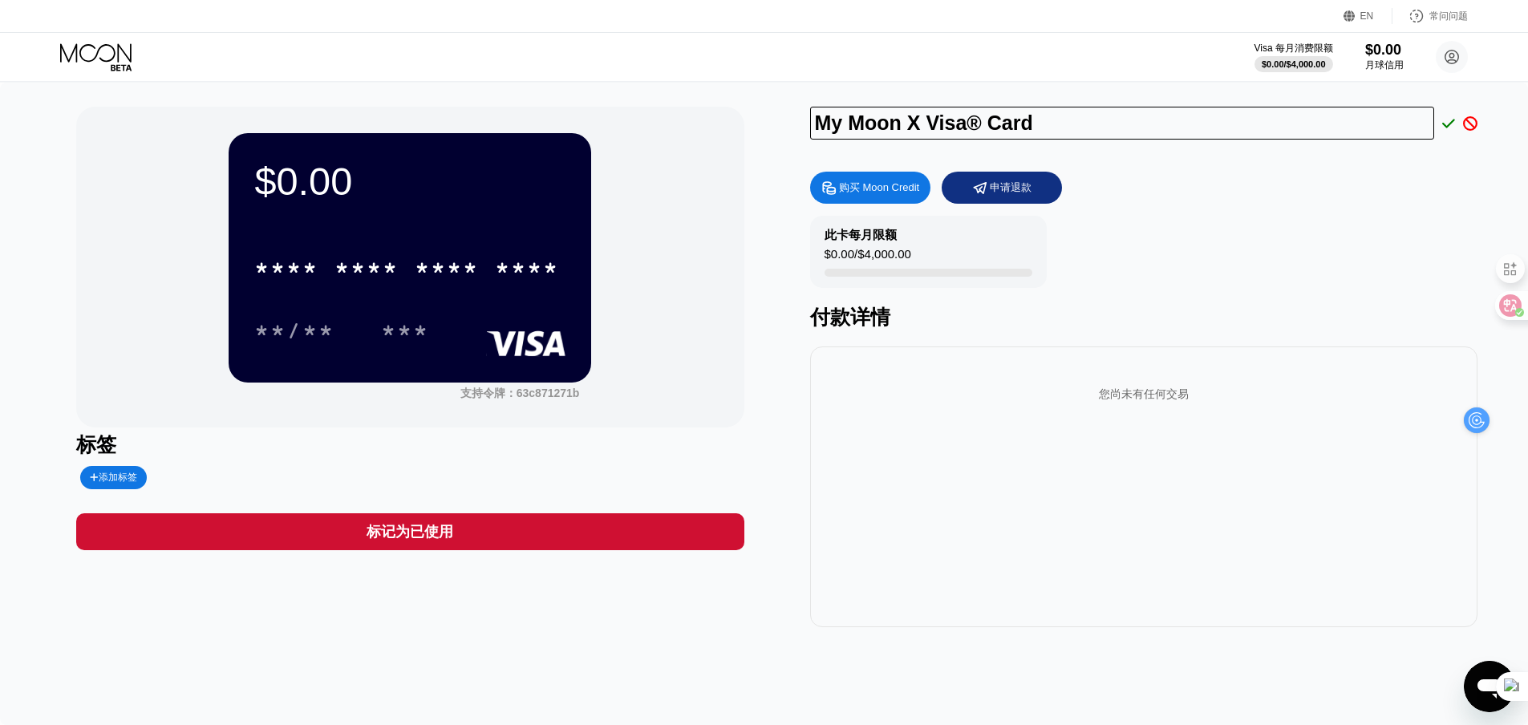
click at [1253, 209] on div "购买 Moon Credit 申请退款 此卡每月限额 $0.00 / $4,000.00 付款详情 您尚未有任何交易" at bounding box center [1143, 396] width 667 height 464
click at [1469, 123] on icon at bounding box center [1470, 123] width 14 height 14
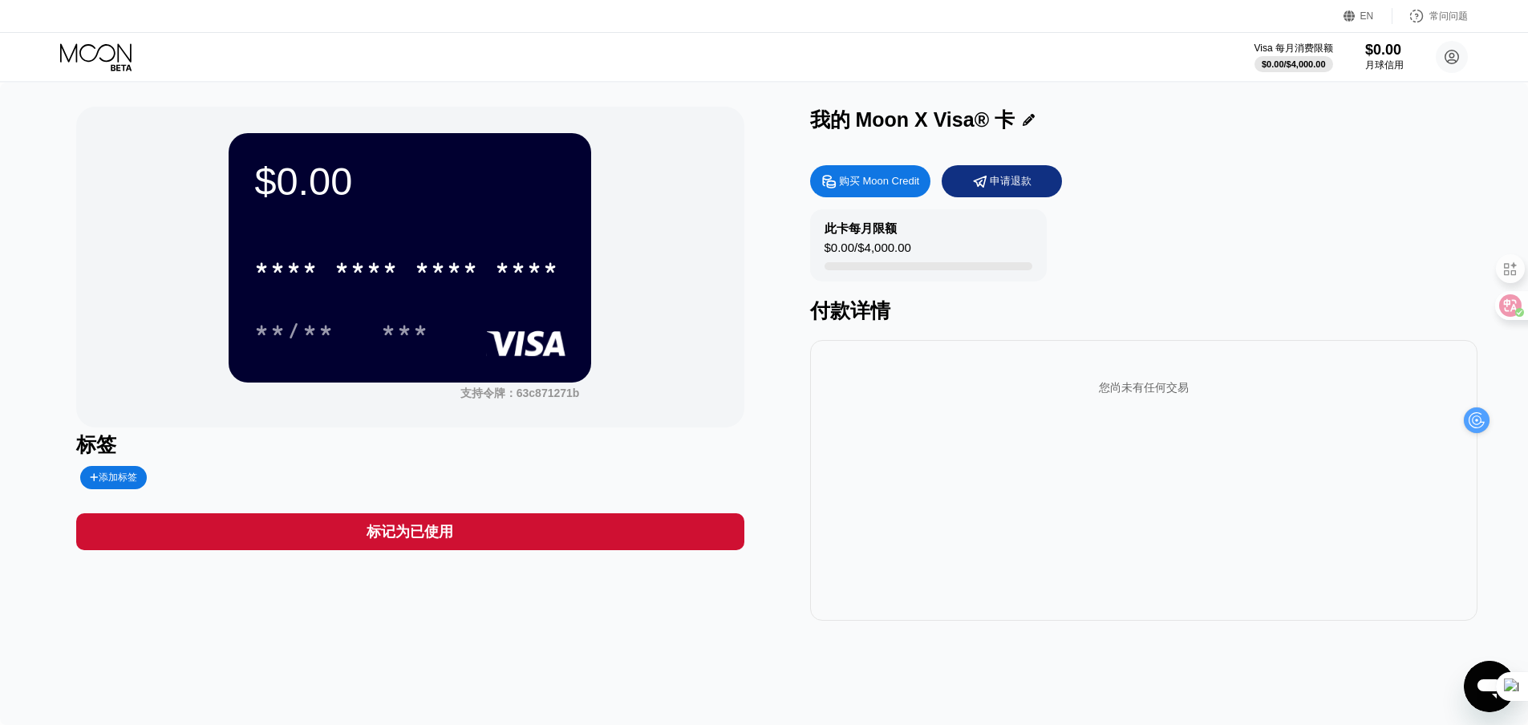
click at [1315, 218] on div "此卡每月限额 $0.00 / $4,000.00 付款详情" at bounding box center [1143, 266] width 667 height 115
click at [1453, 59] on circle at bounding box center [1452, 57] width 32 height 32
